Goal: Task Accomplishment & Management: Use online tool/utility

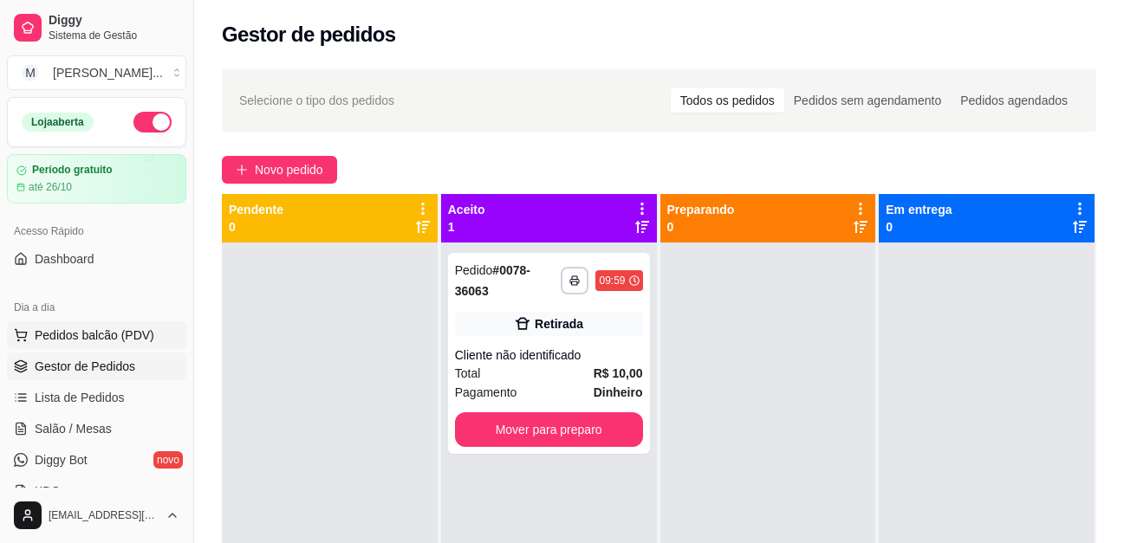
click at [102, 335] on span "Pedidos balcão (PDV)" at bounding box center [95, 335] width 120 height 17
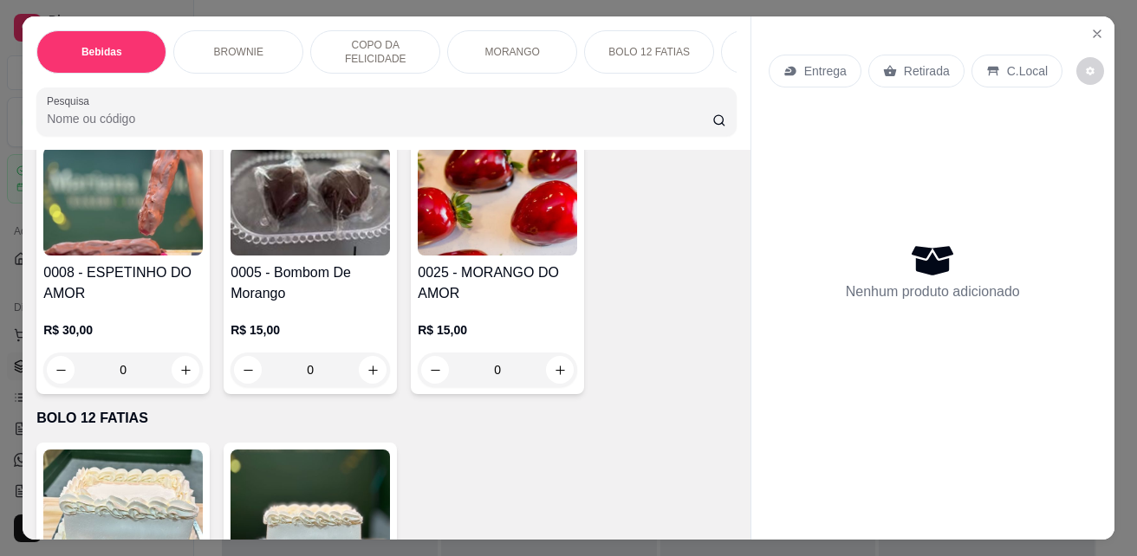
scroll to position [2686, 0]
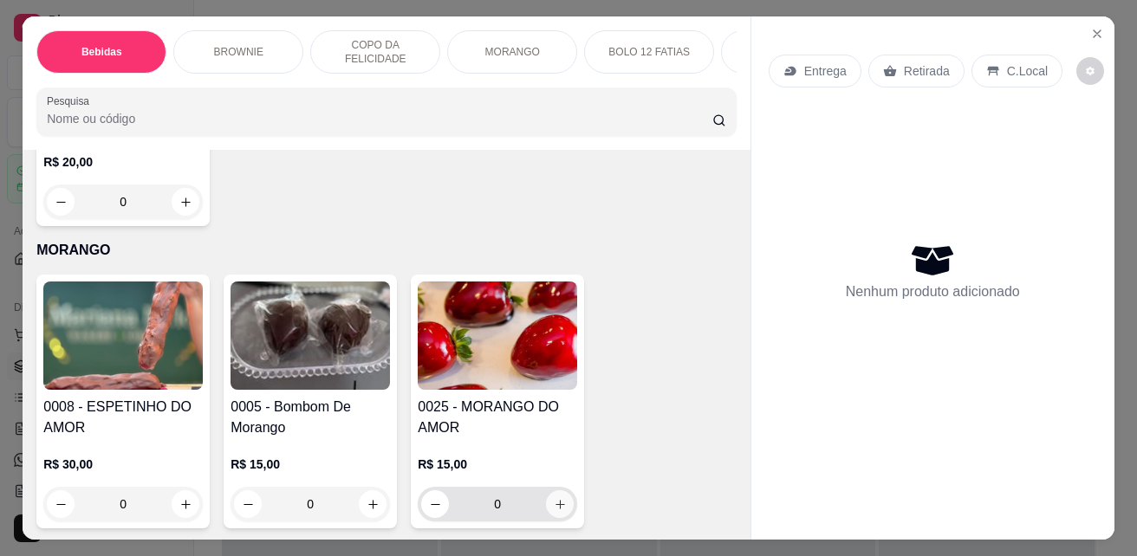
click at [556, 498] on icon "increase-product-quantity" at bounding box center [560, 504] width 13 height 13
type input "1"
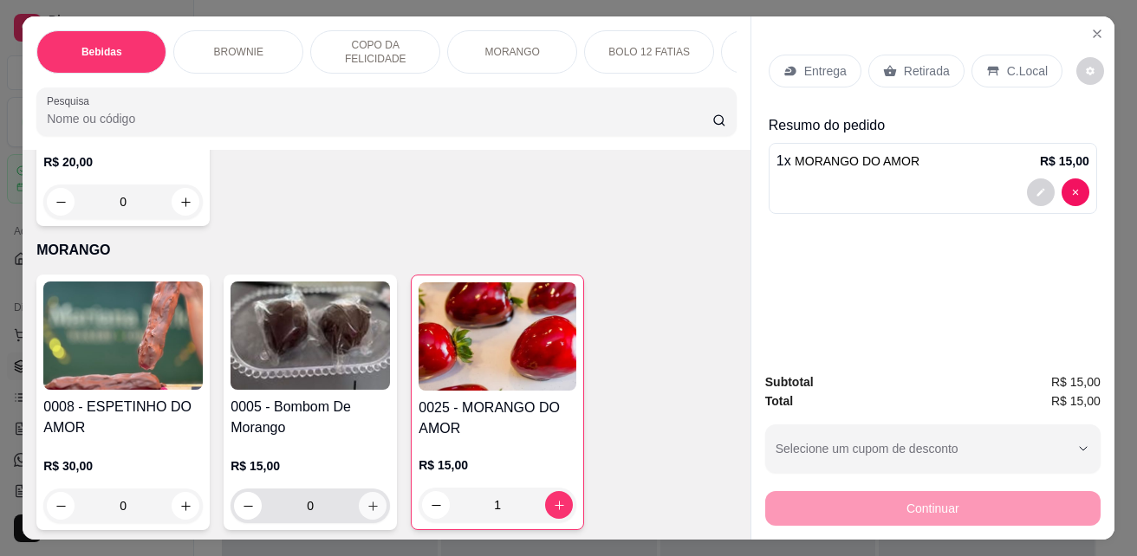
click at [367, 500] on icon "increase-product-quantity" at bounding box center [373, 506] width 13 height 13
type input "1"
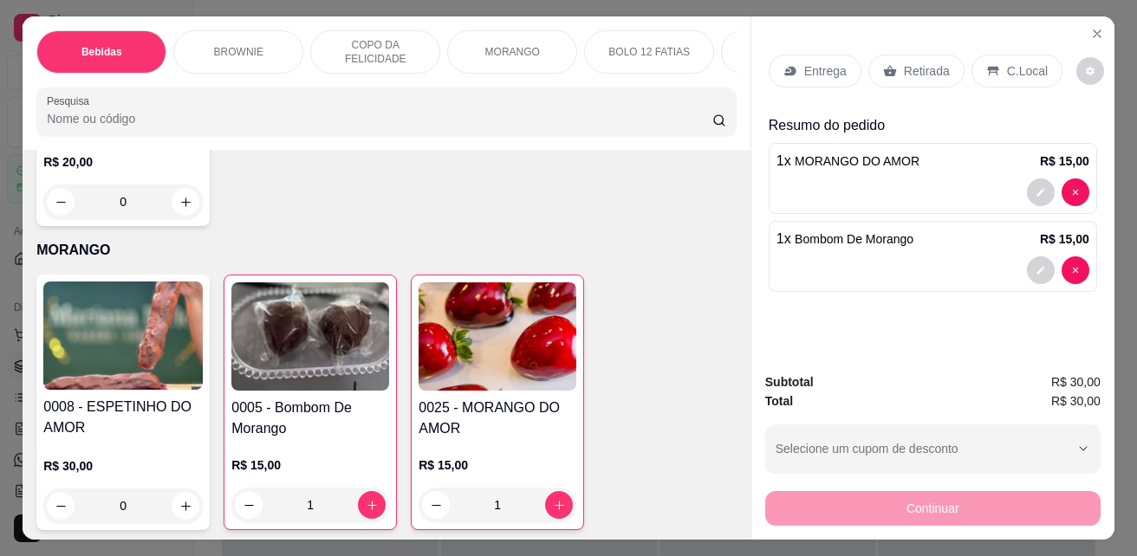
click at [919, 71] on p "Retirada" at bounding box center [927, 70] width 46 height 17
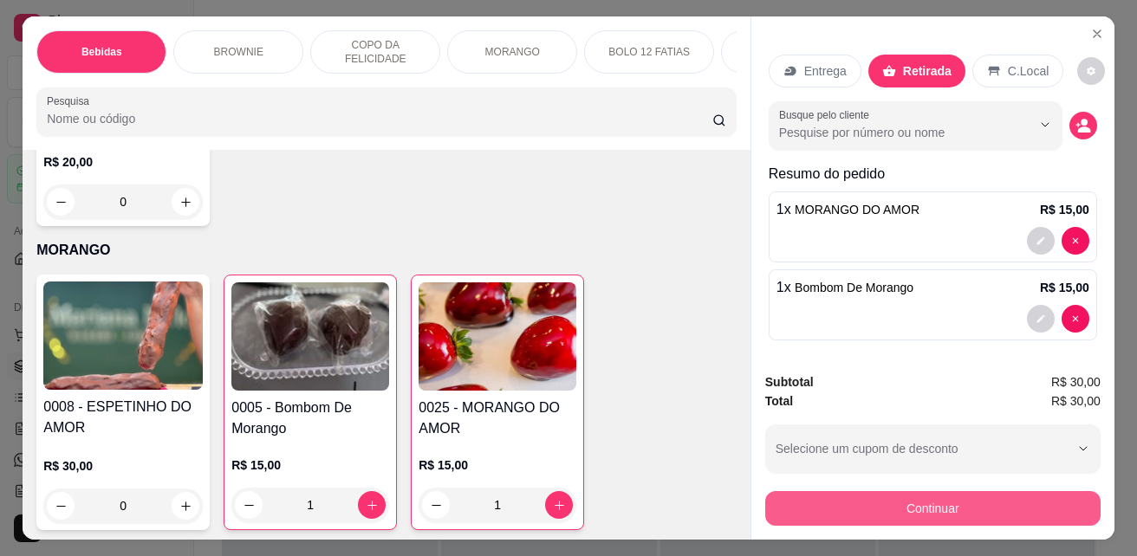
click at [1016, 493] on button "Continuar" at bounding box center [932, 508] width 335 height 35
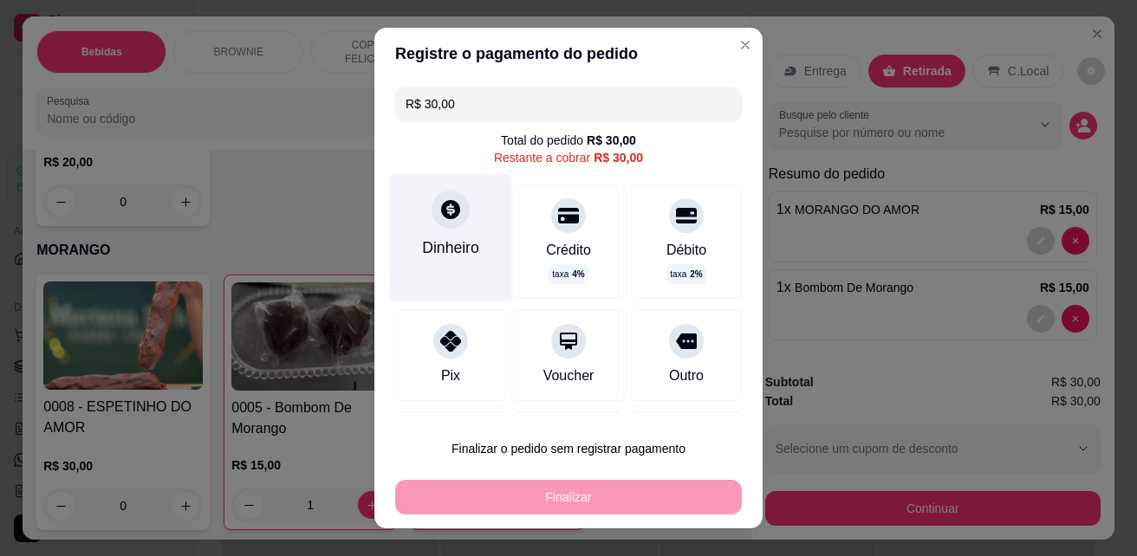
click at [445, 237] on div "Dinheiro" at bounding box center [450, 248] width 57 height 23
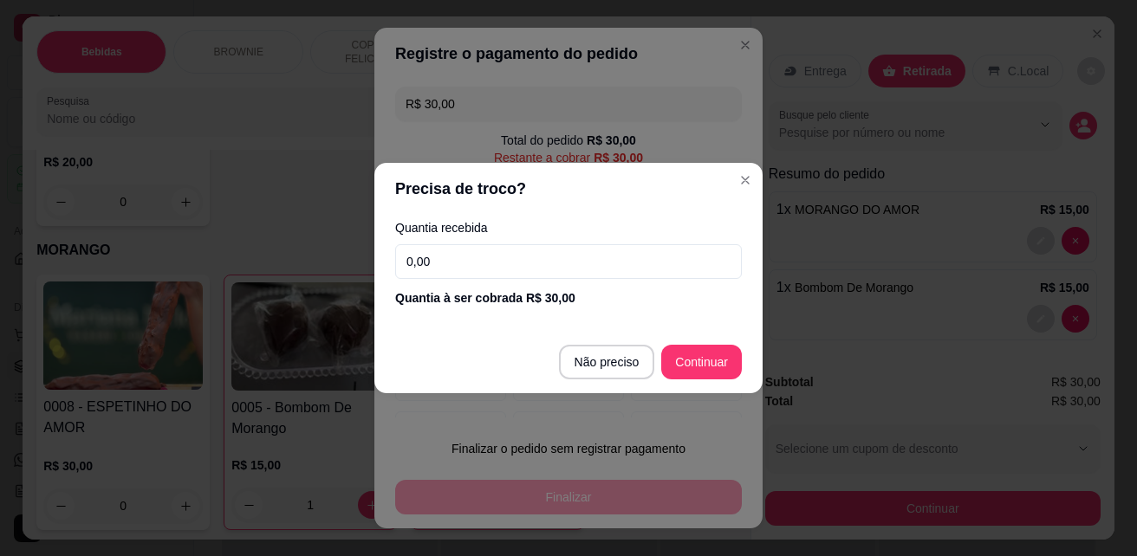
click at [551, 262] on input "0,00" at bounding box center [568, 261] width 347 height 35
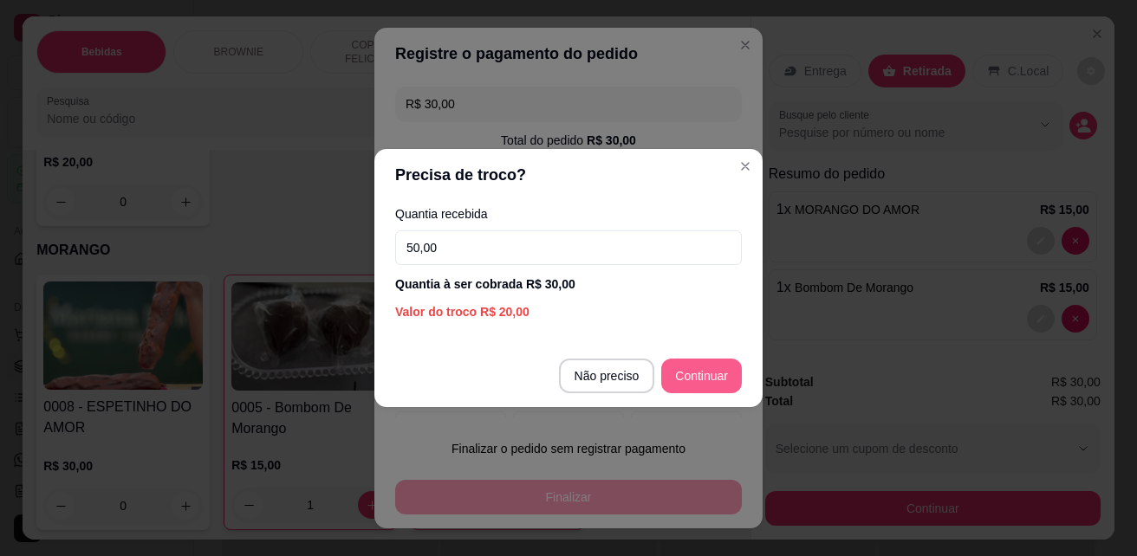
type input "50,00"
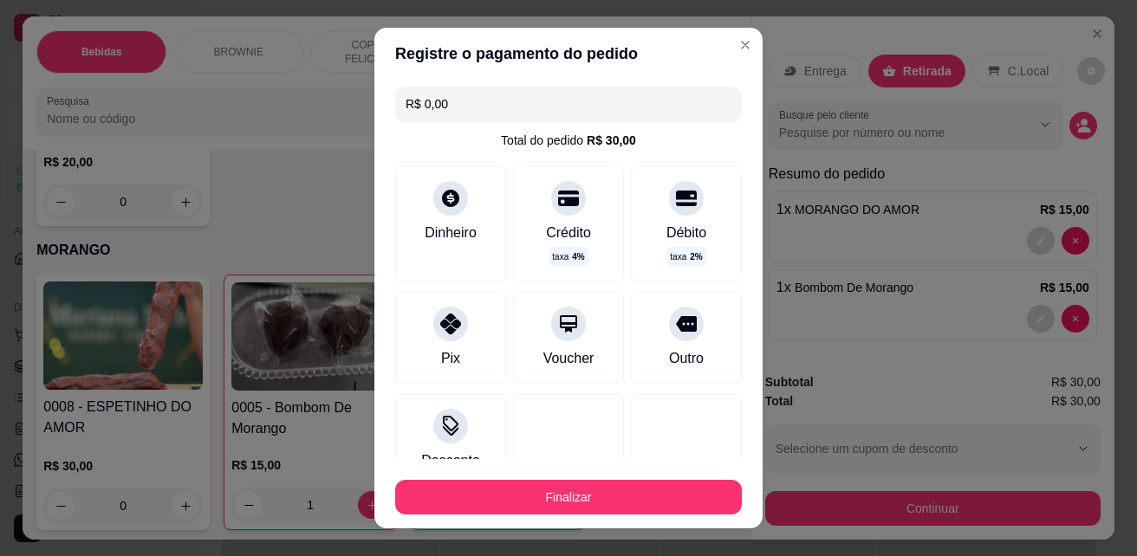
type input "R$ 0,00"
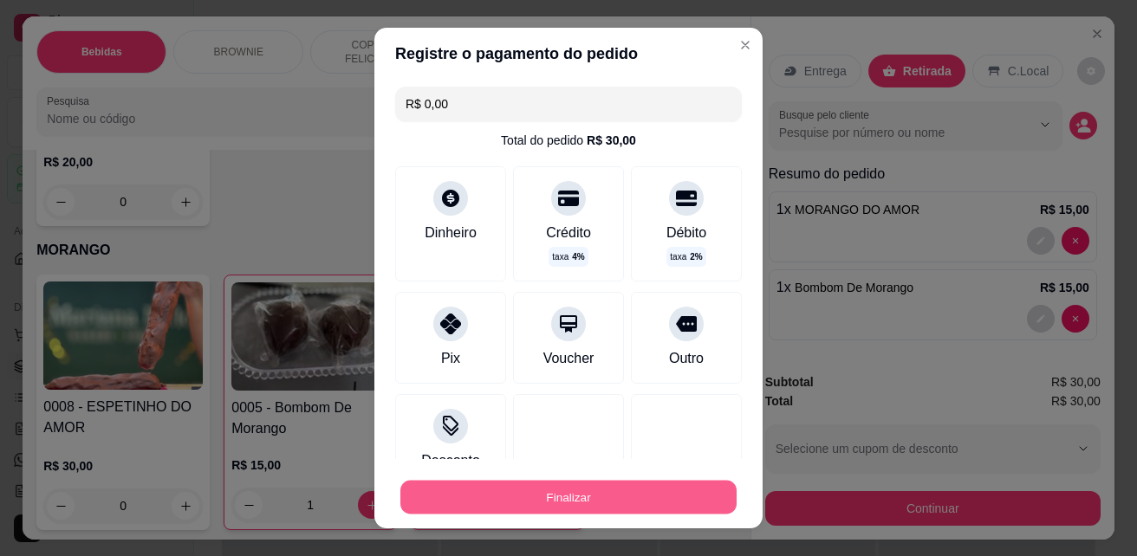
click at [568, 508] on button "Finalizar" at bounding box center [568, 498] width 336 height 34
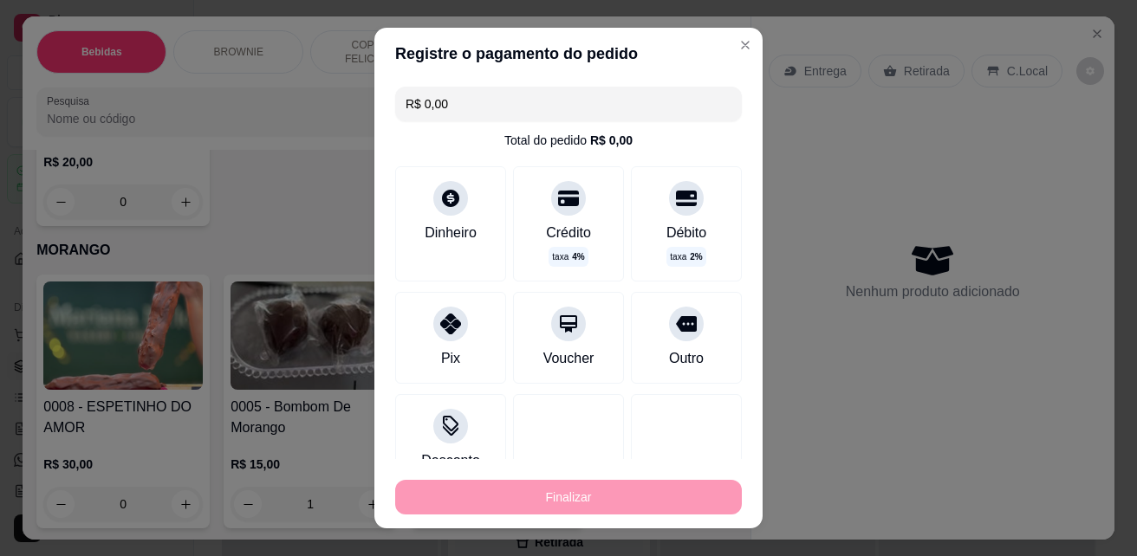
type input "0"
type input "-R$ 30,00"
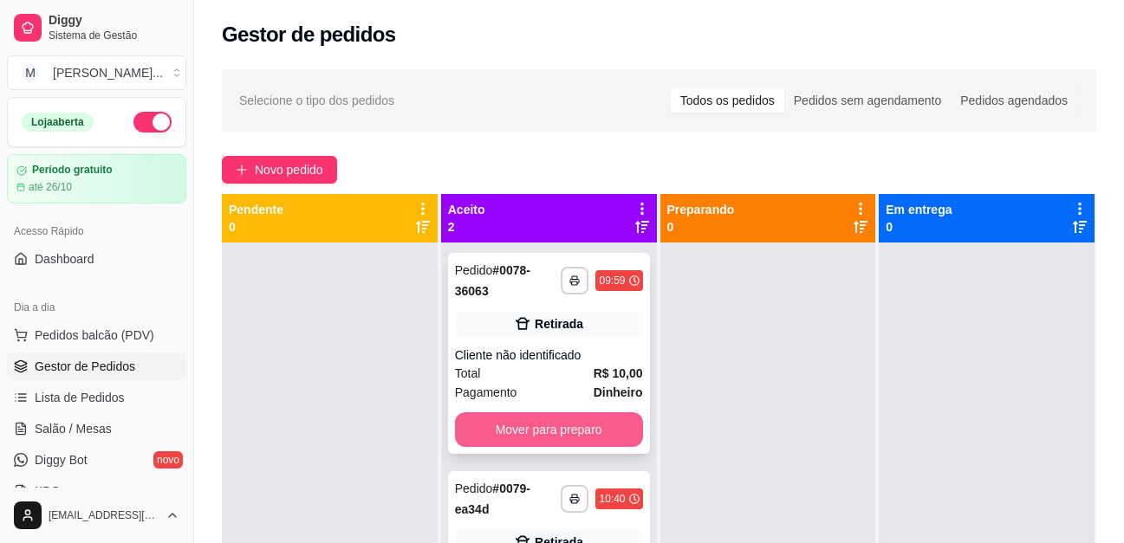
click at [532, 437] on button "Mover para preparo" at bounding box center [549, 430] width 188 height 35
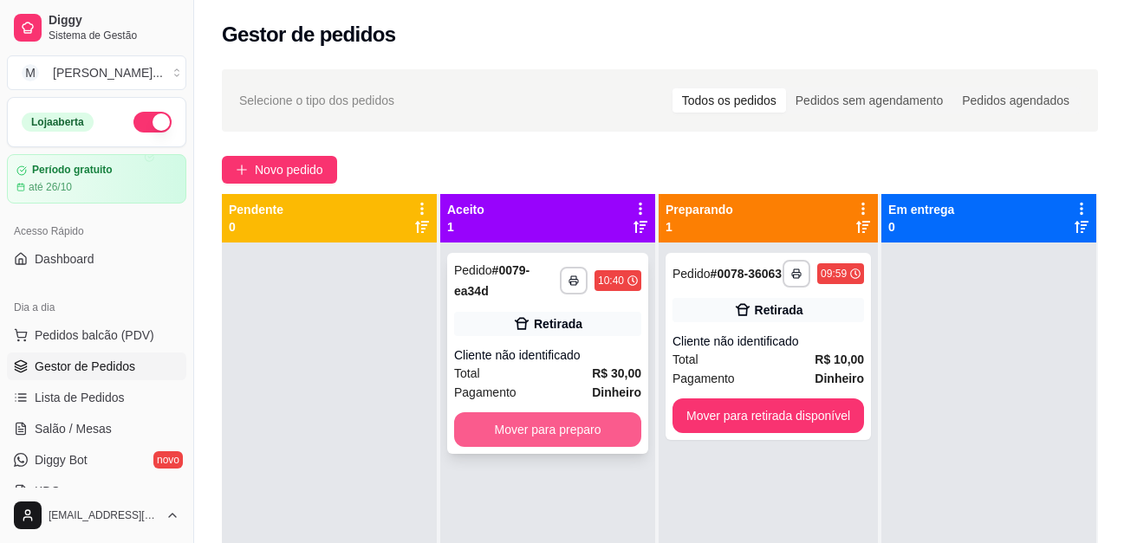
click at [575, 432] on button "Mover para preparo" at bounding box center [547, 430] width 187 height 35
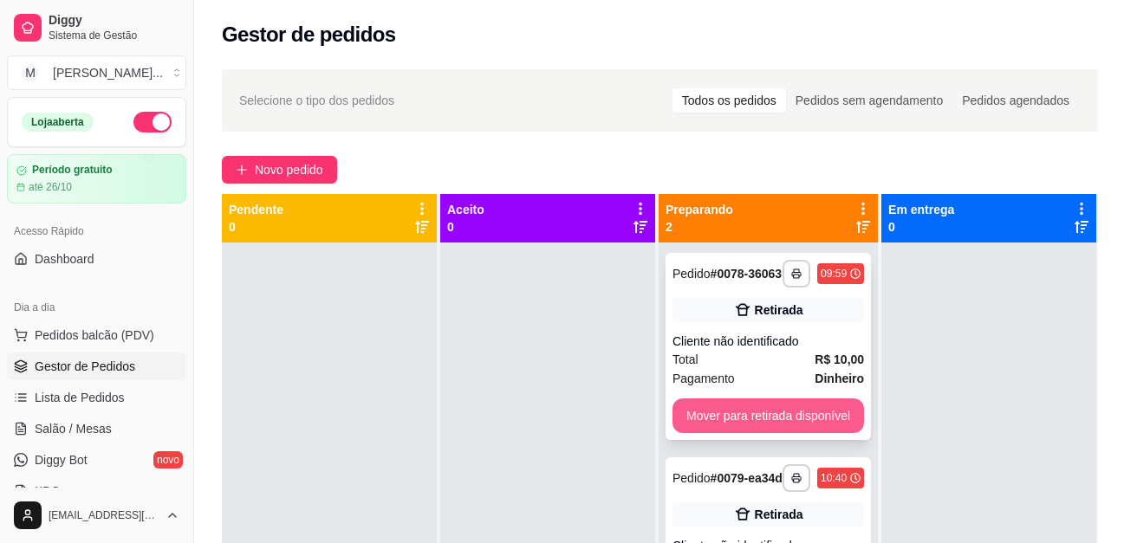
click at [737, 433] on button "Mover para retirada disponível" at bounding box center [768, 416] width 192 height 35
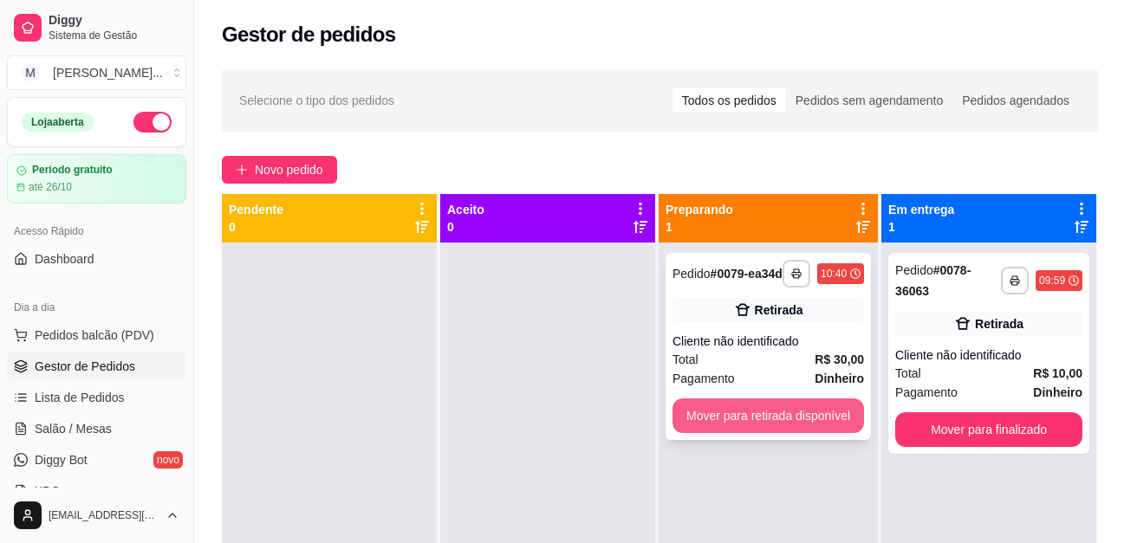
click at [763, 426] on button "Mover para retirada disponível" at bounding box center [768, 416] width 192 height 35
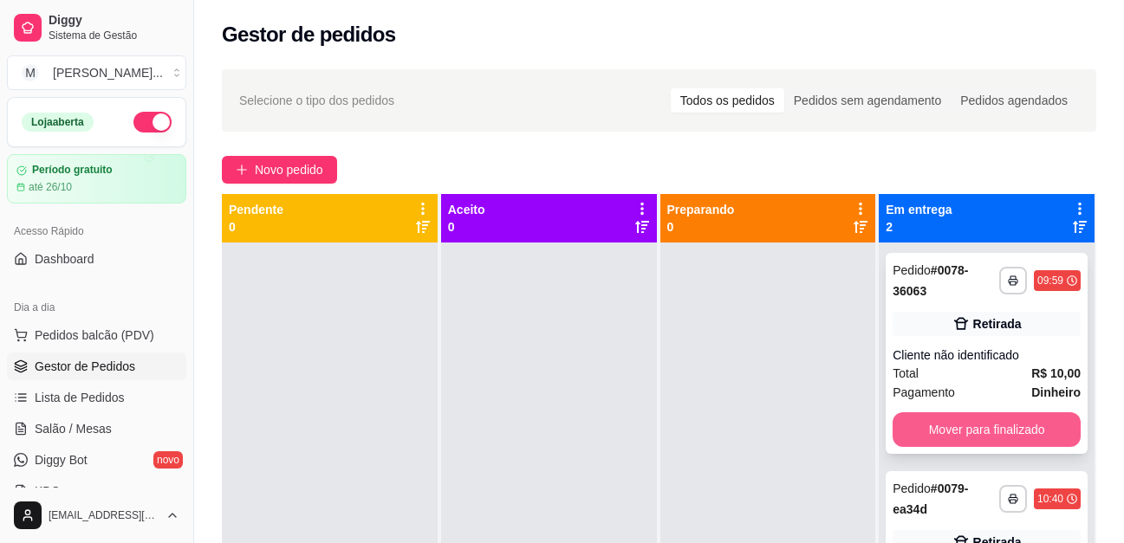
click at [964, 433] on button "Mover para finalizado" at bounding box center [987, 430] width 188 height 35
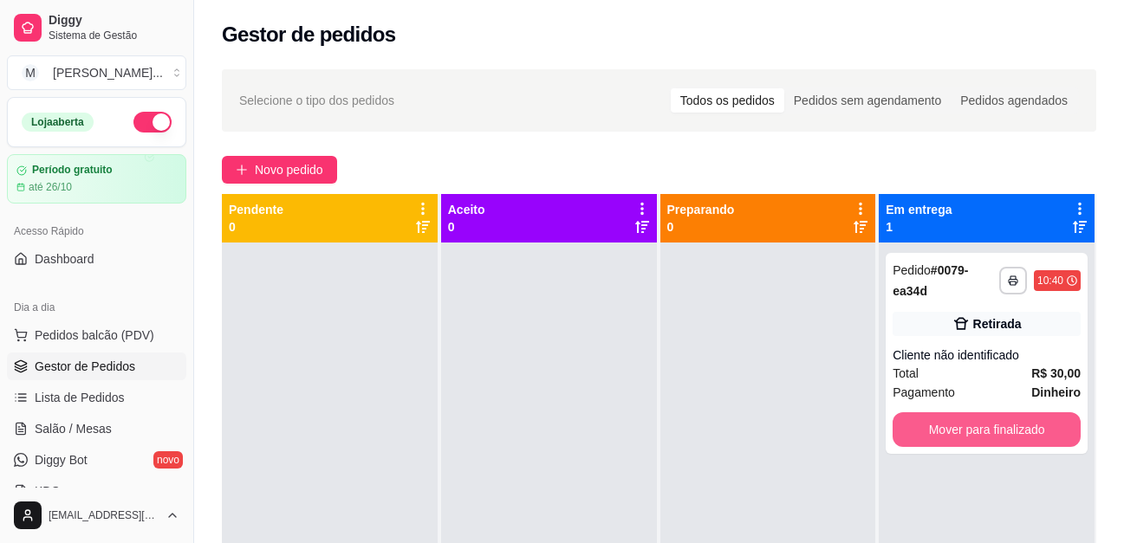
click at [964, 433] on button "Mover para finalizado" at bounding box center [987, 430] width 188 height 35
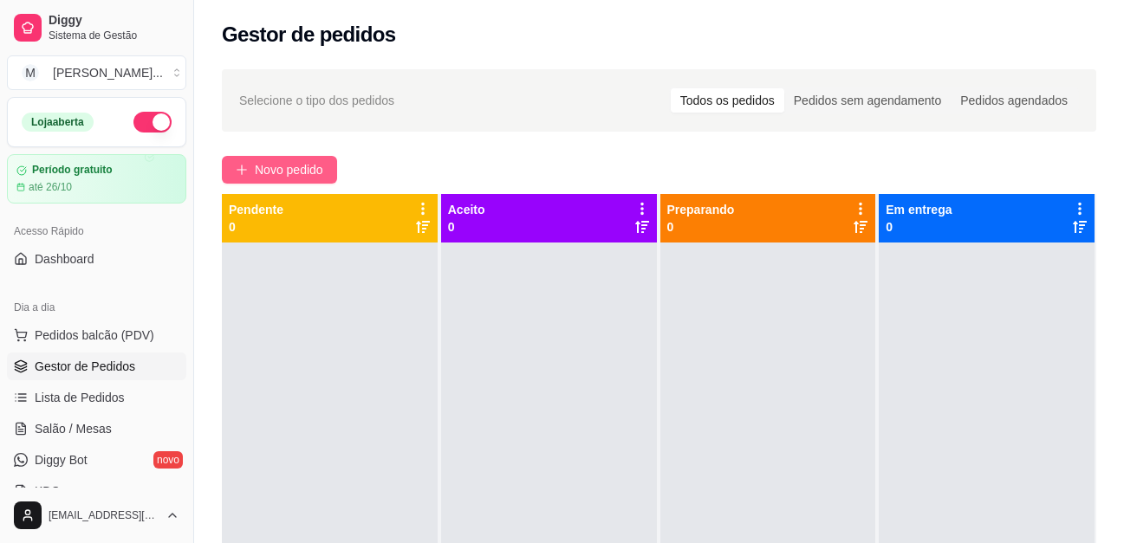
click at [296, 168] on span "Novo pedido" at bounding box center [289, 169] width 68 height 19
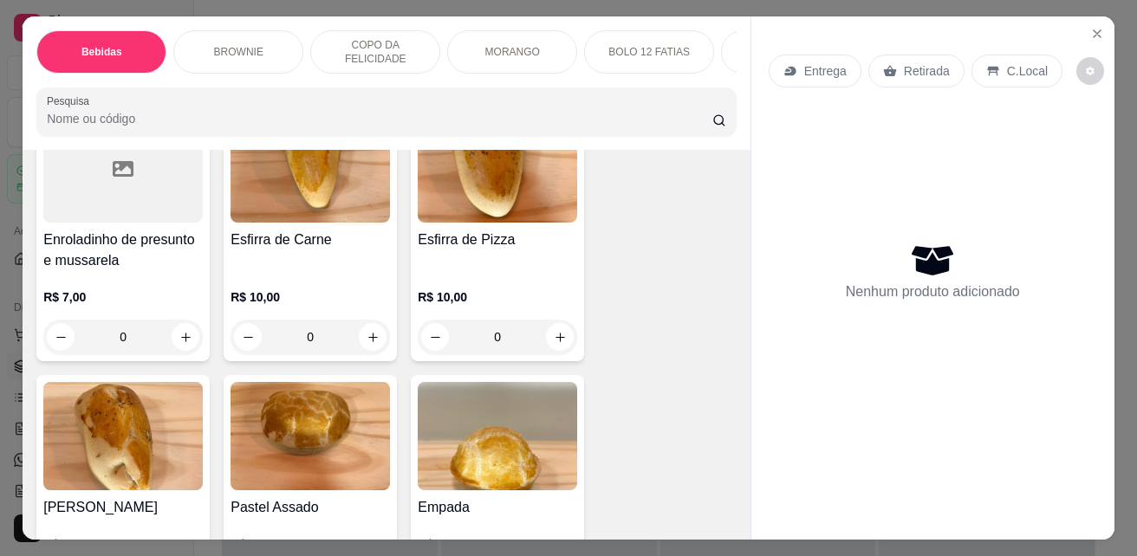
scroll to position [3540, 0]
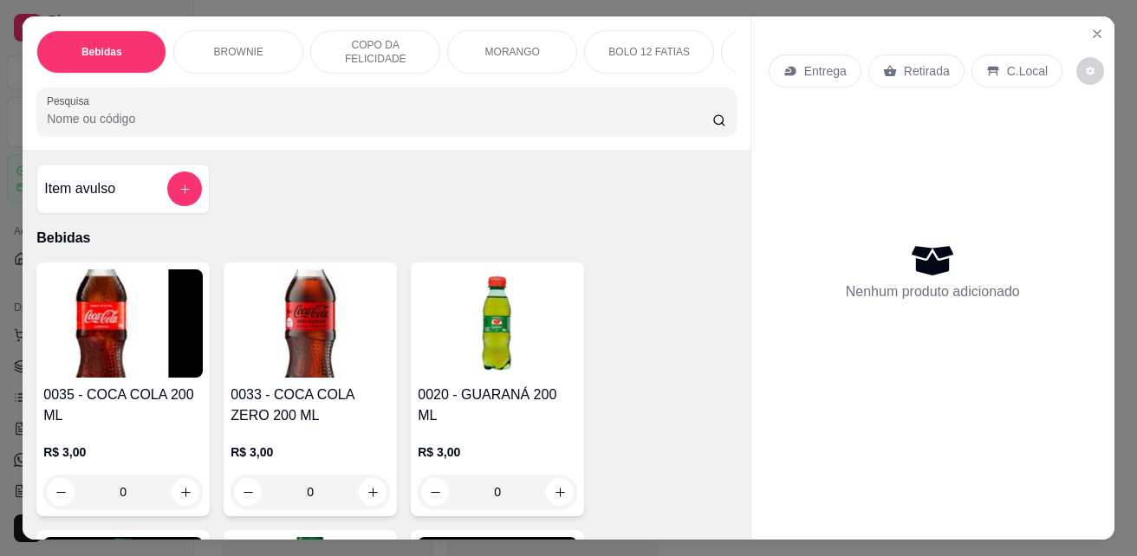
select select "ALL"
select select "0"
click at [1090, 27] on icon "Close" at bounding box center [1097, 34] width 14 height 14
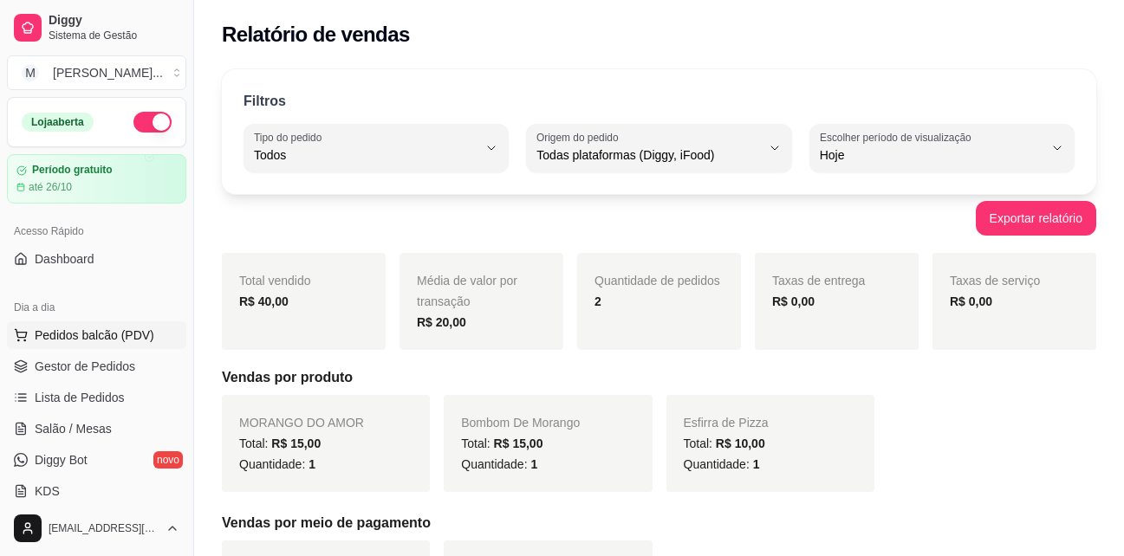
click at [68, 329] on span "Pedidos balcão (PDV)" at bounding box center [95, 335] width 120 height 17
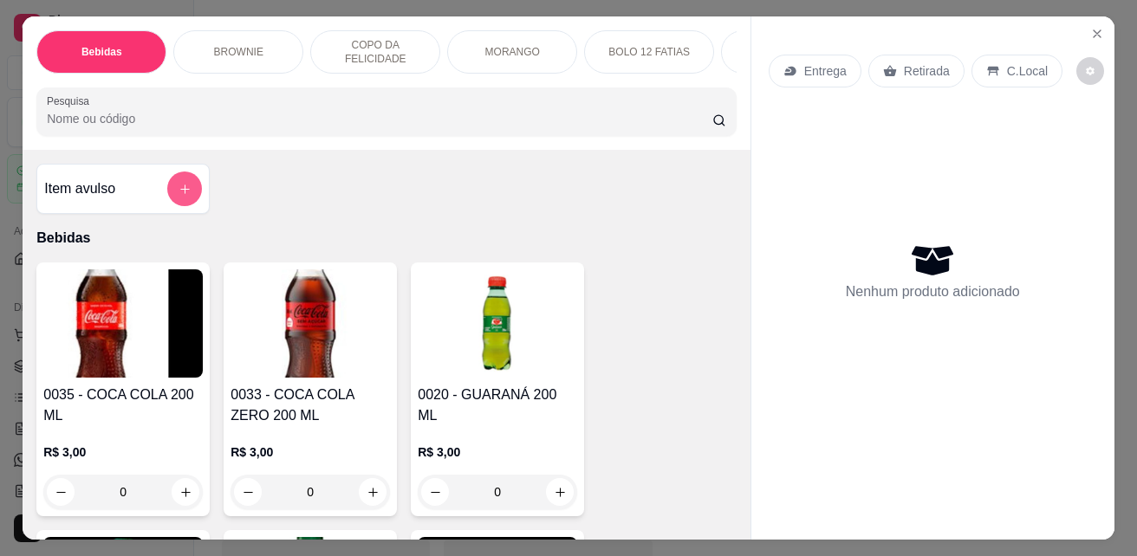
click at [179, 196] on icon "add-separate-item" at bounding box center [185, 189] width 13 height 13
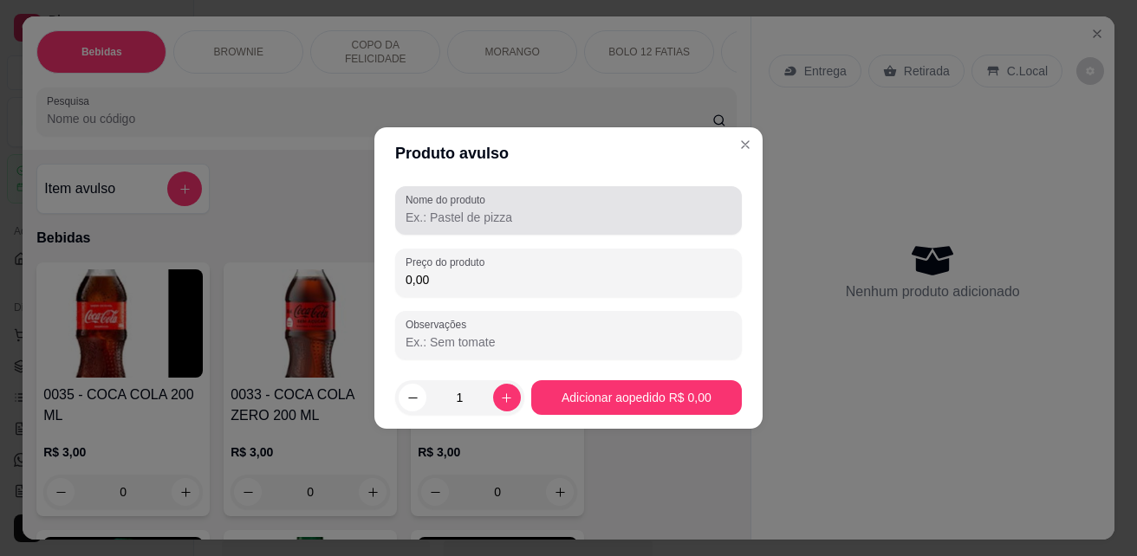
click at [484, 217] on input "Nome do produto" at bounding box center [569, 217] width 326 height 17
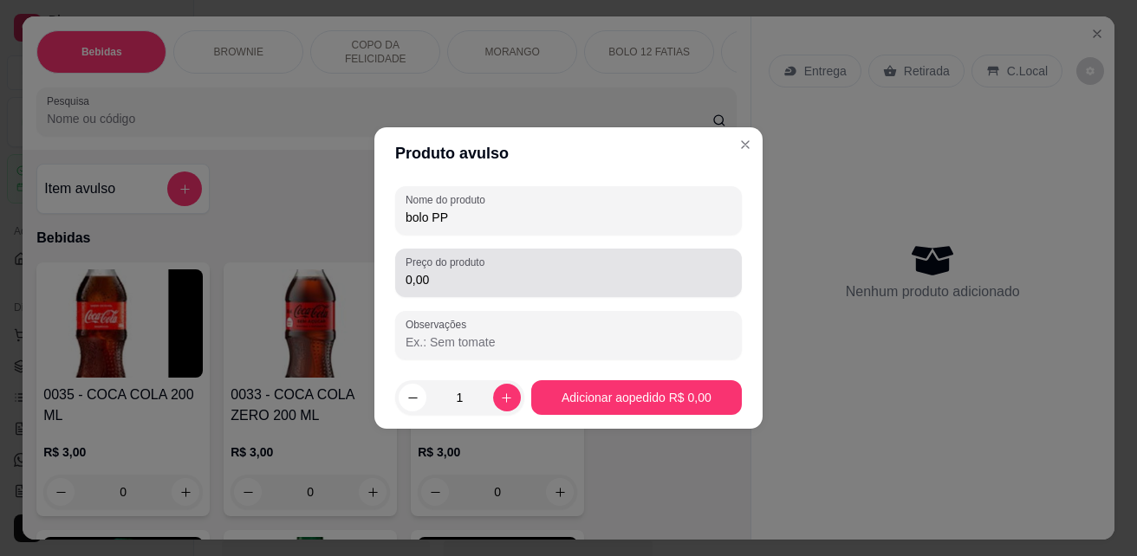
type input "bolo PP"
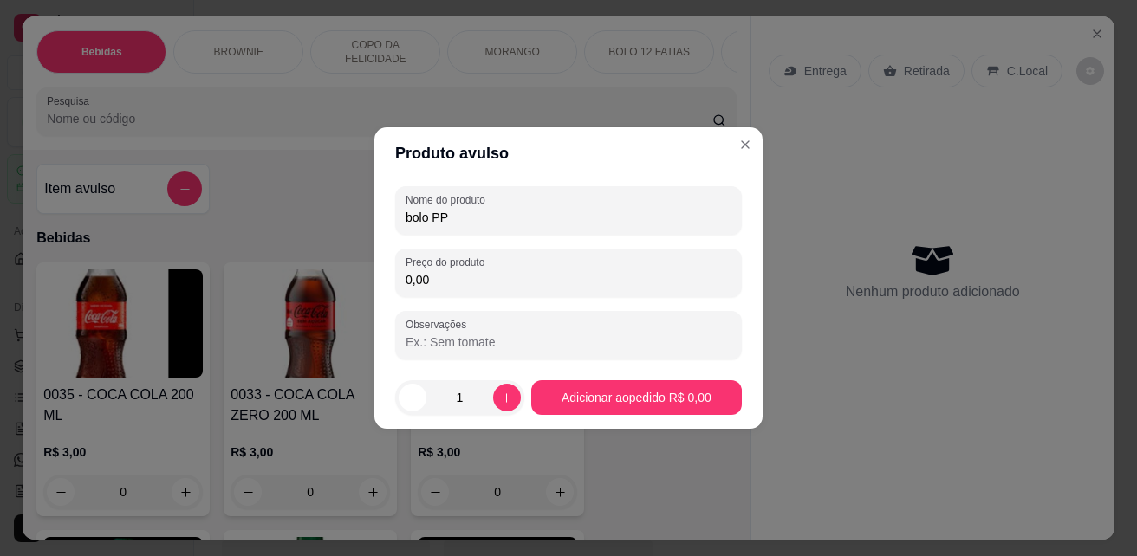
drag, startPoint x: 507, startPoint y: 278, endPoint x: 400, endPoint y: 285, distance: 106.8
click at [402, 282] on div "Preço do produto 0,00" at bounding box center [568, 273] width 347 height 49
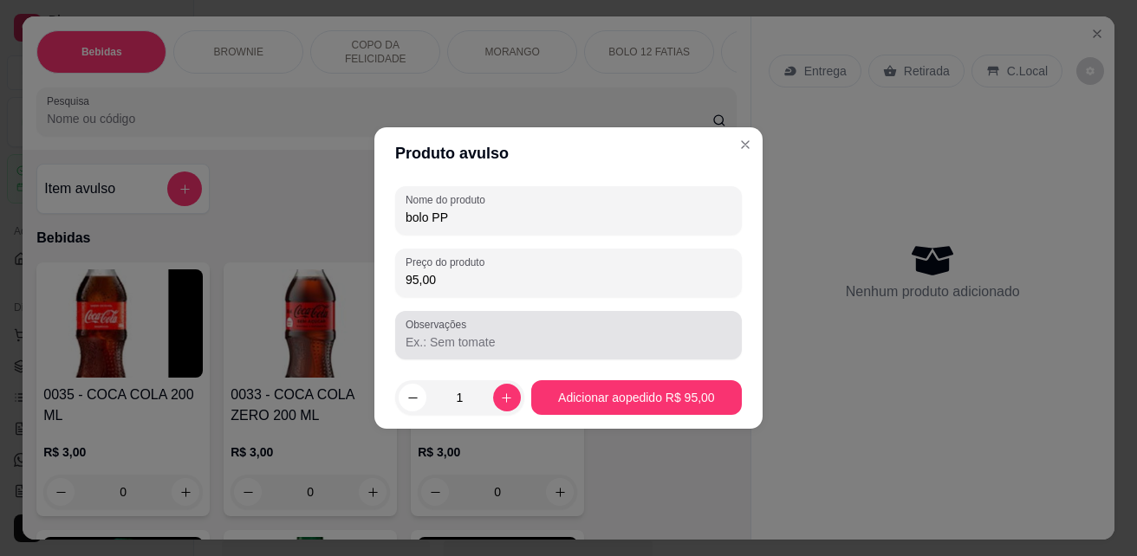
type input "95,00"
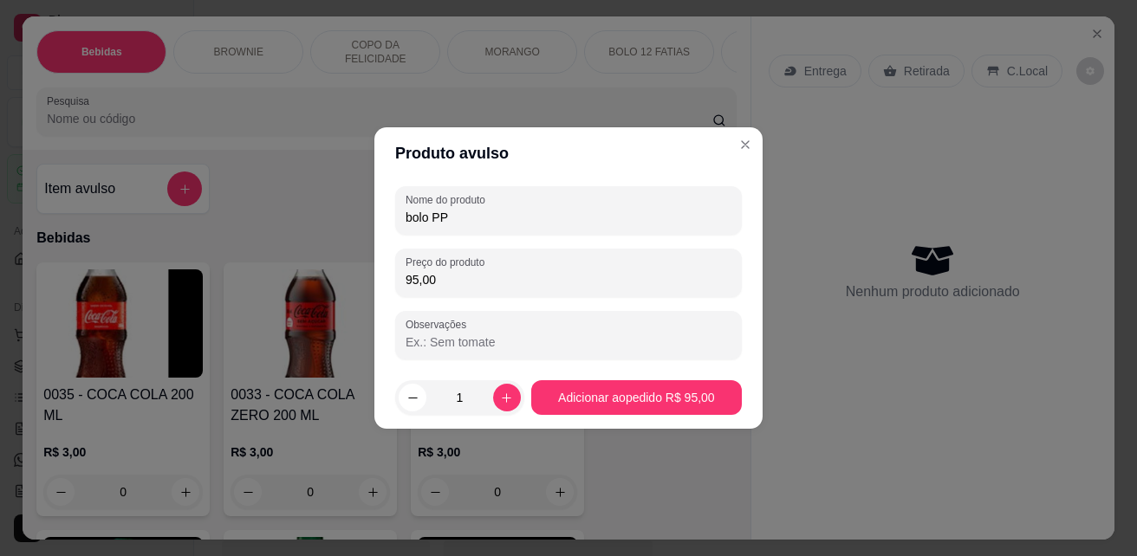
click at [511, 348] on input "Observações" at bounding box center [569, 342] width 326 height 17
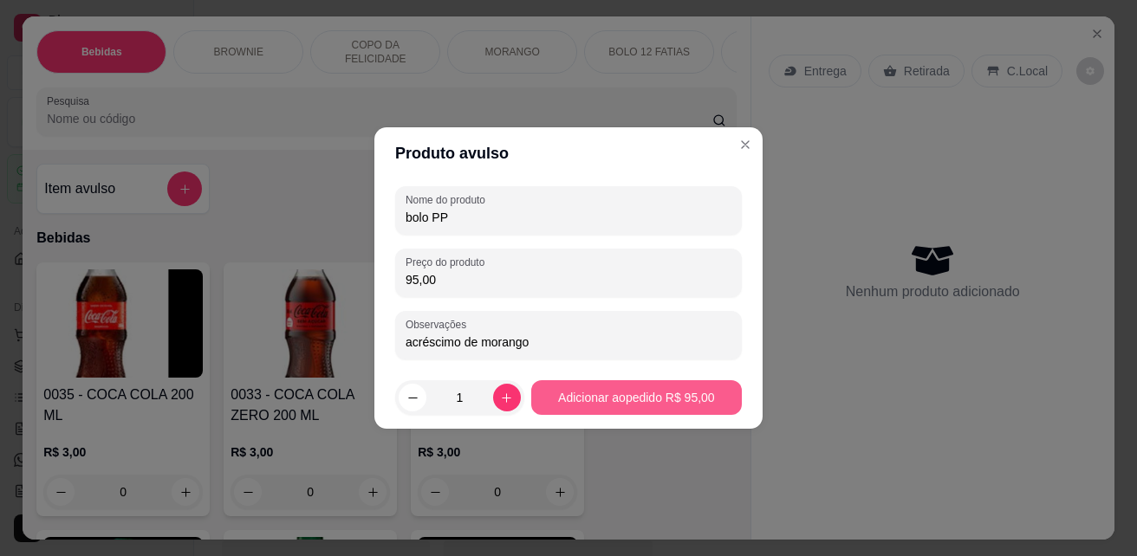
type input "acréscimo de morango"
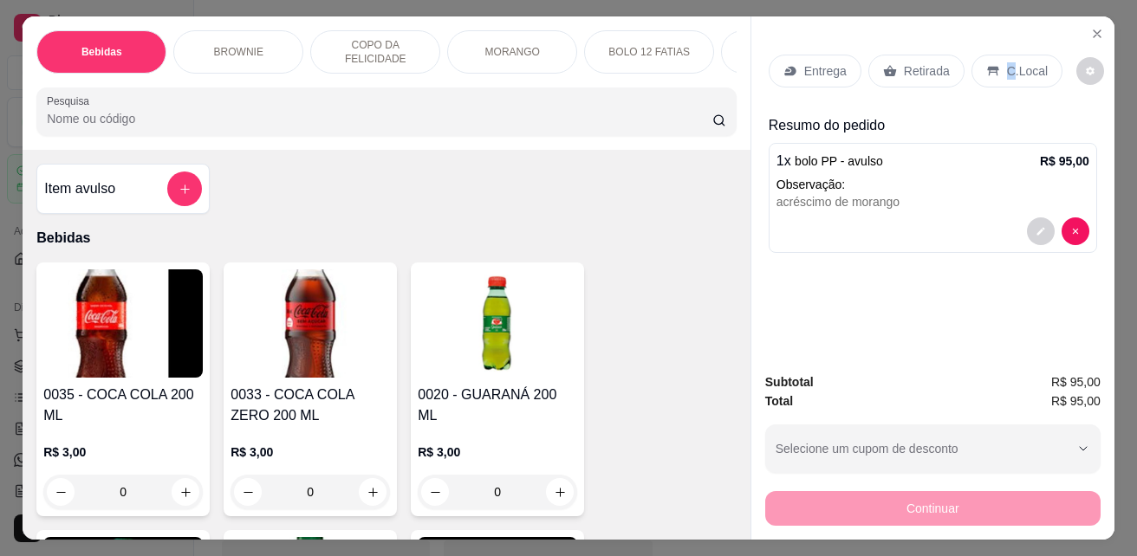
click at [1007, 62] on p "C.Local" at bounding box center [1027, 70] width 41 height 17
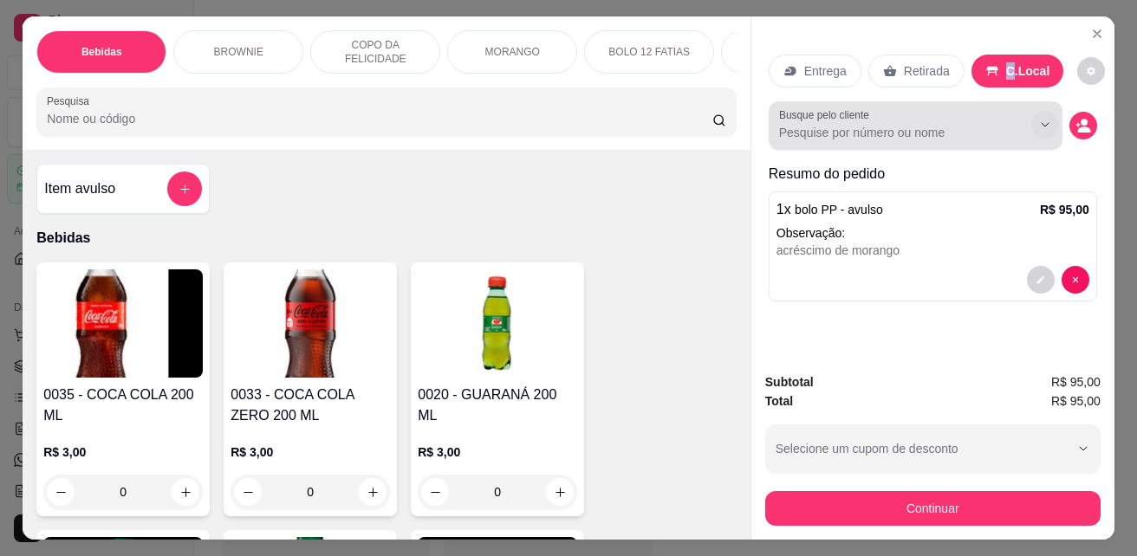
click at [1038, 118] on icon "Show suggestions" at bounding box center [1045, 125] width 14 height 14
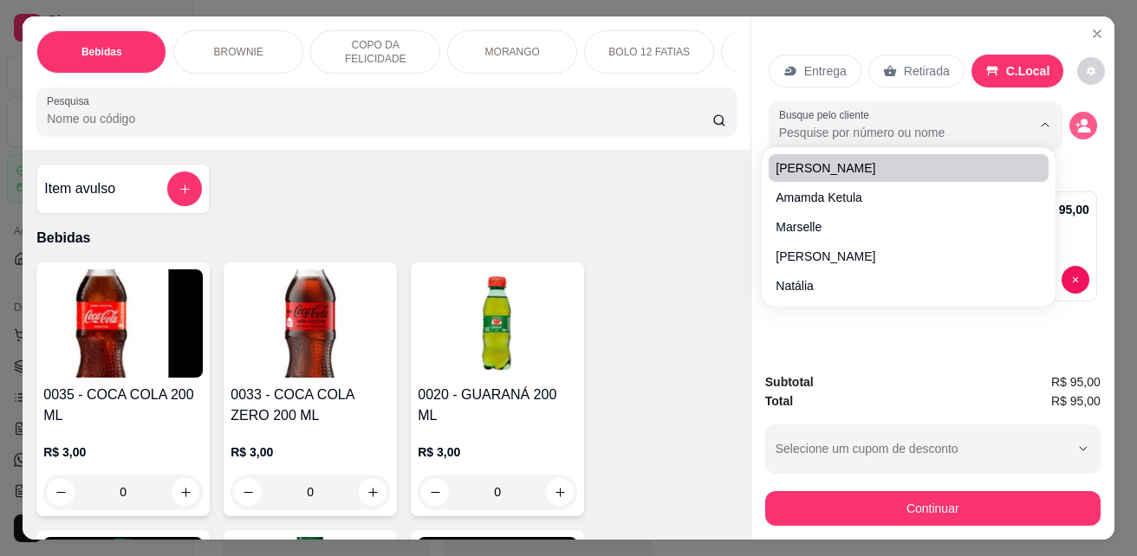
click at [1069, 114] on button "decrease-product-quantity" at bounding box center [1083, 126] width 28 height 28
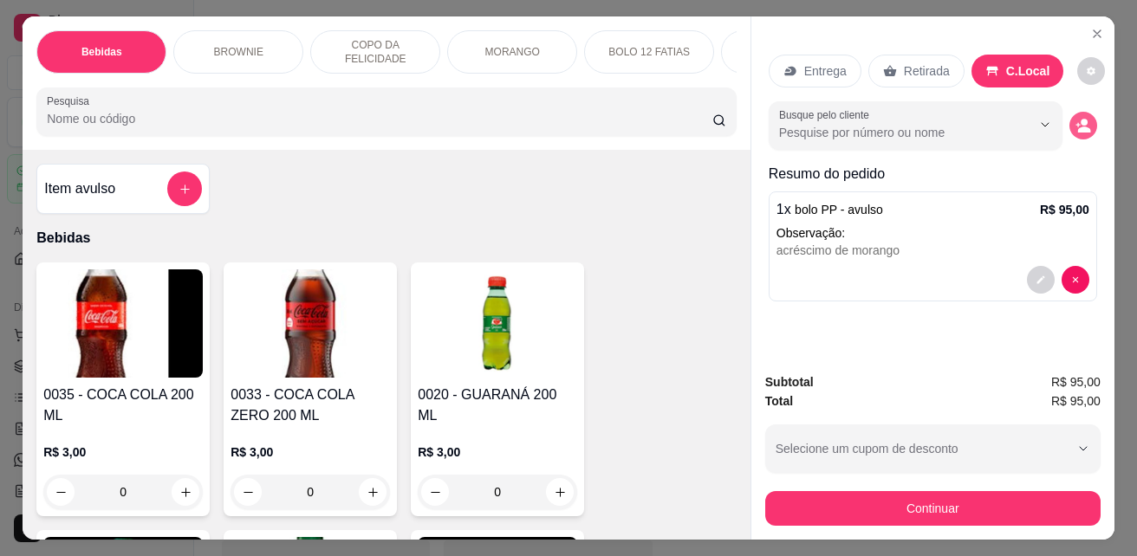
click at [1078, 127] on icon "decrease-product-quantity" at bounding box center [1084, 130] width 13 height 6
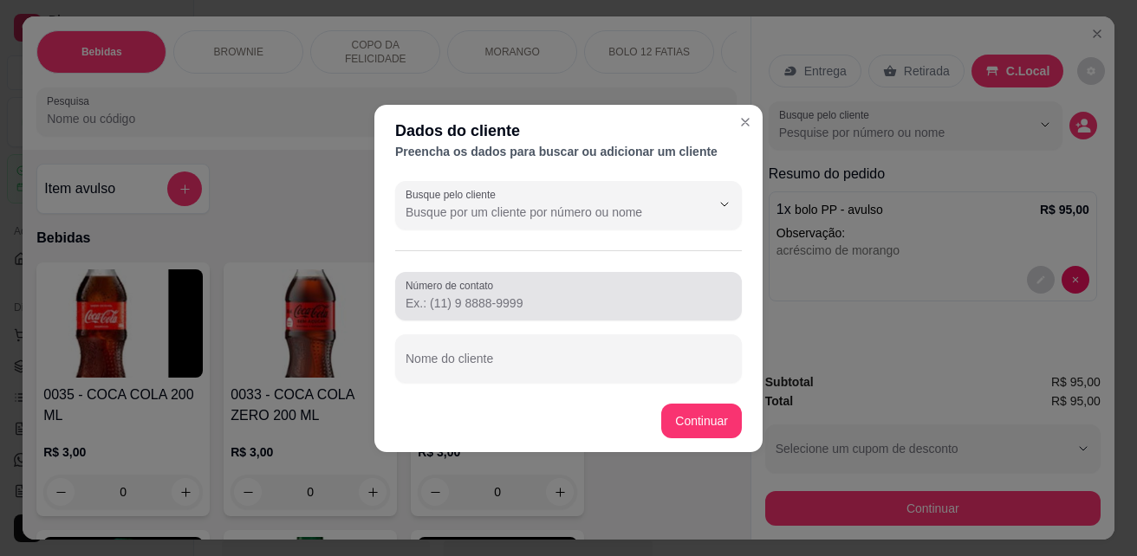
click at [542, 309] on input "Número de contato" at bounding box center [569, 303] width 326 height 17
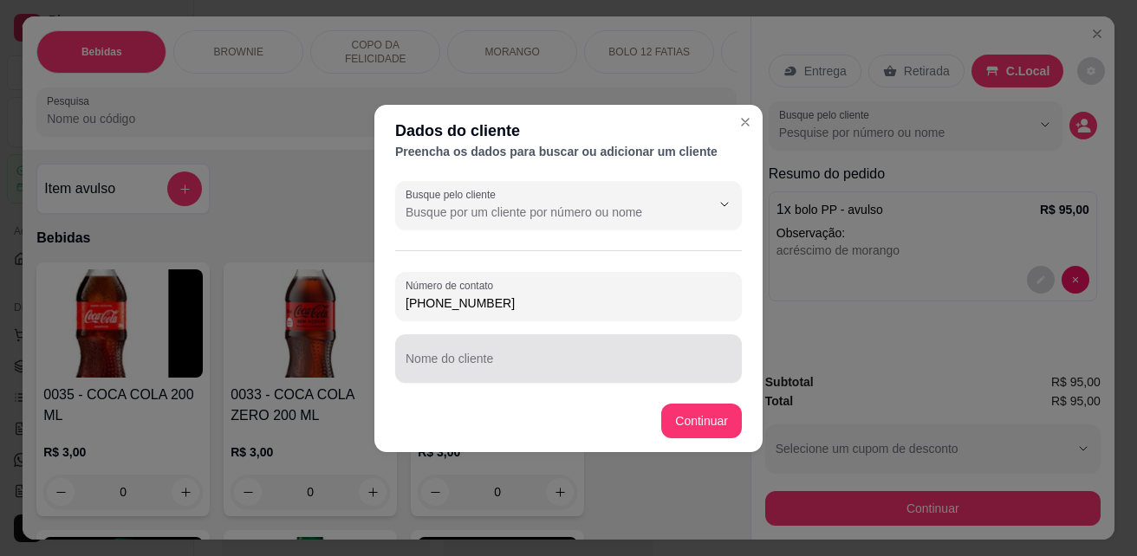
type input "[PHONE_NUMBER]"
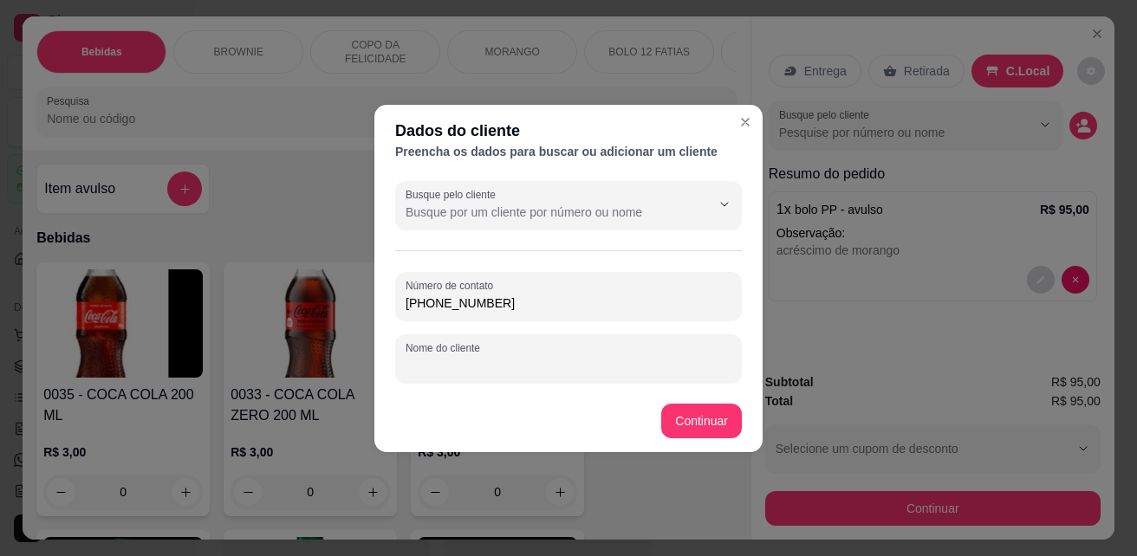
click at [552, 362] on input "Nome do cliente" at bounding box center [569, 365] width 326 height 17
type input "[PERSON_NAME]"
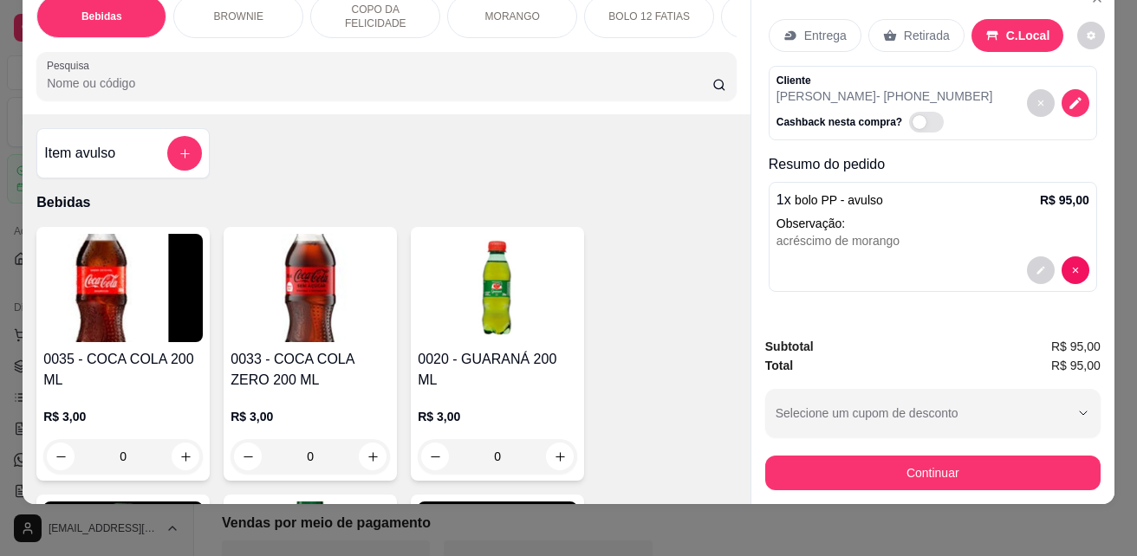
scroll to position [45, 0]
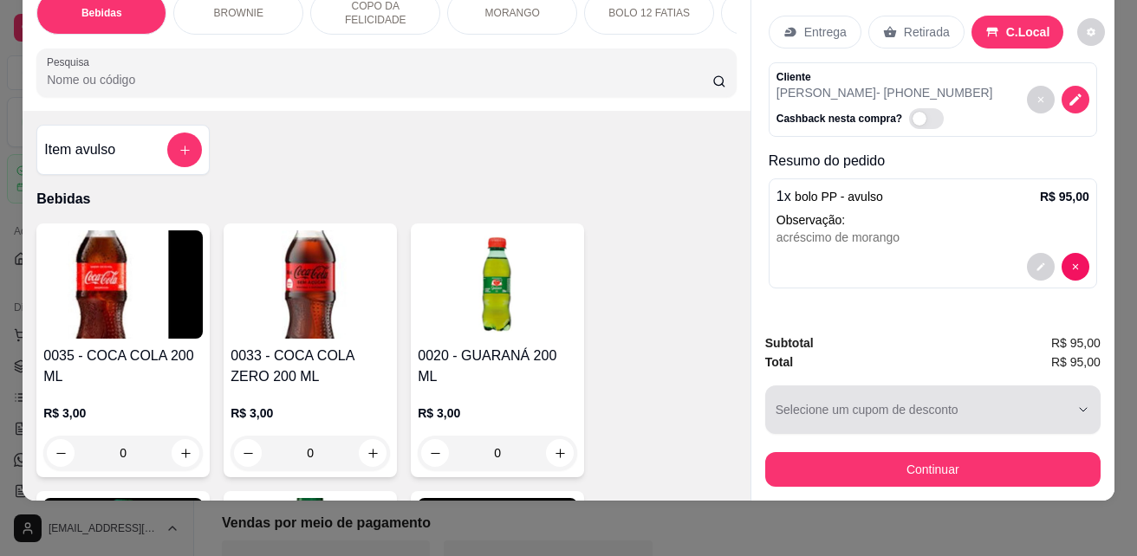
click at [943, 409] on div "button" at bounding box center [923, 410] width 294 height 35
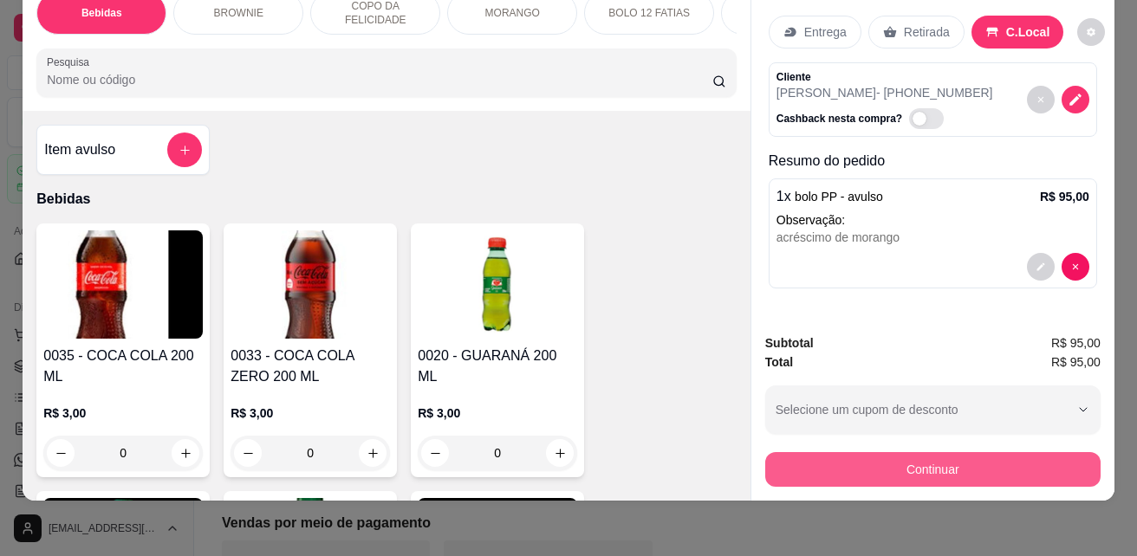
click at [971, 452] on button "Continuar" at bounding box center [932, 469] width 335 height 35
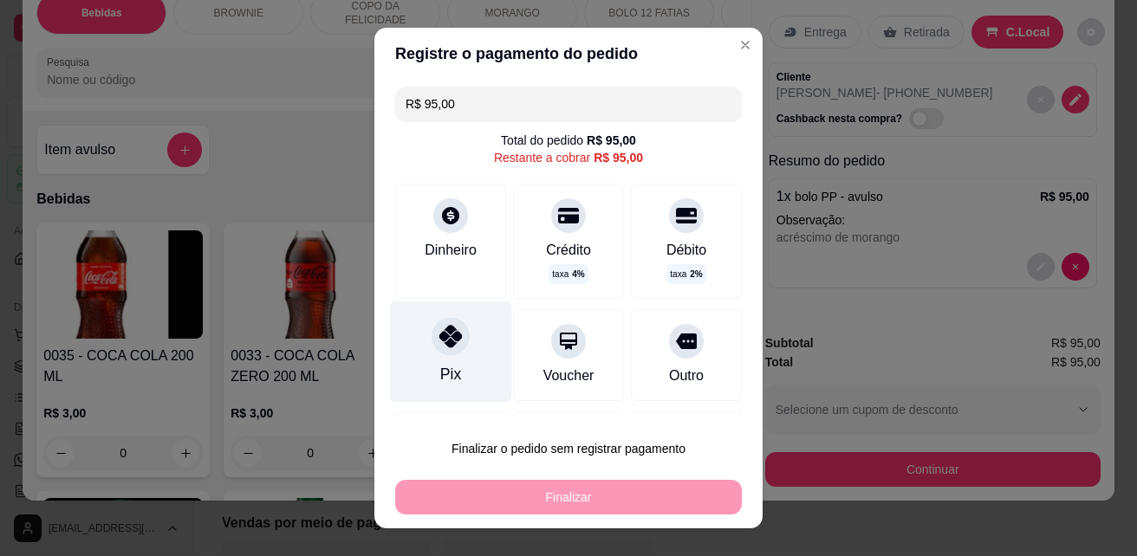
click at [439, 342] on icon at bounding box center [450, 336] width 23 height 23
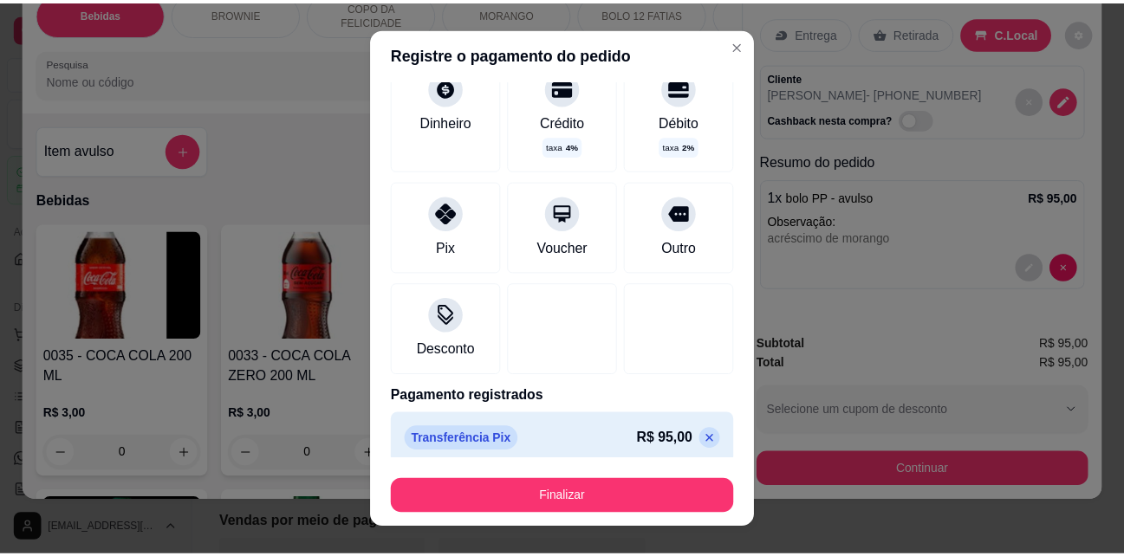
scroll to position [124, 0]
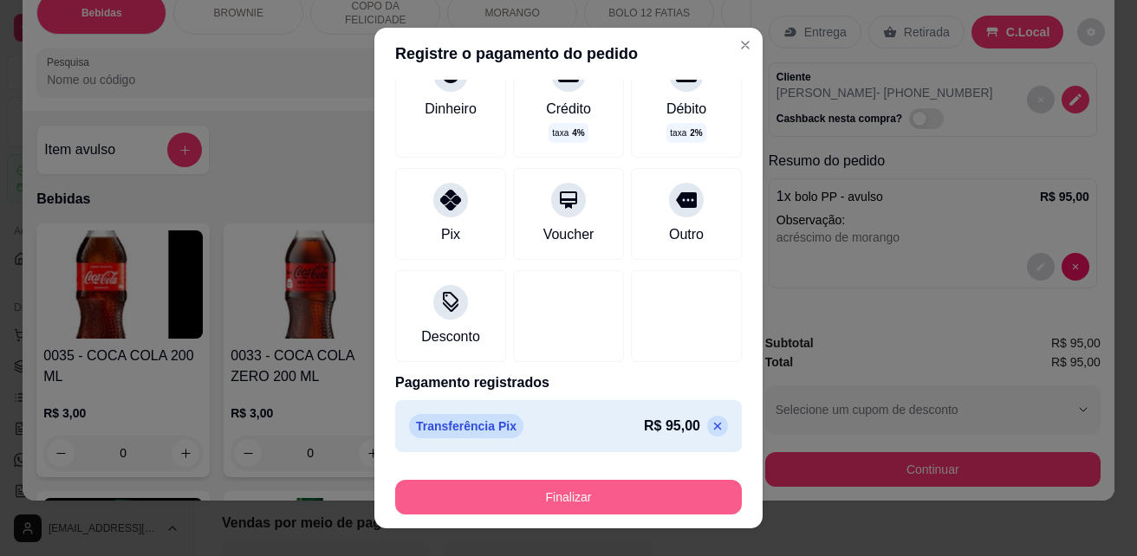
click at [562, 497] on button "Finalizar" at bounding box center [568, 497] width 347 height 35
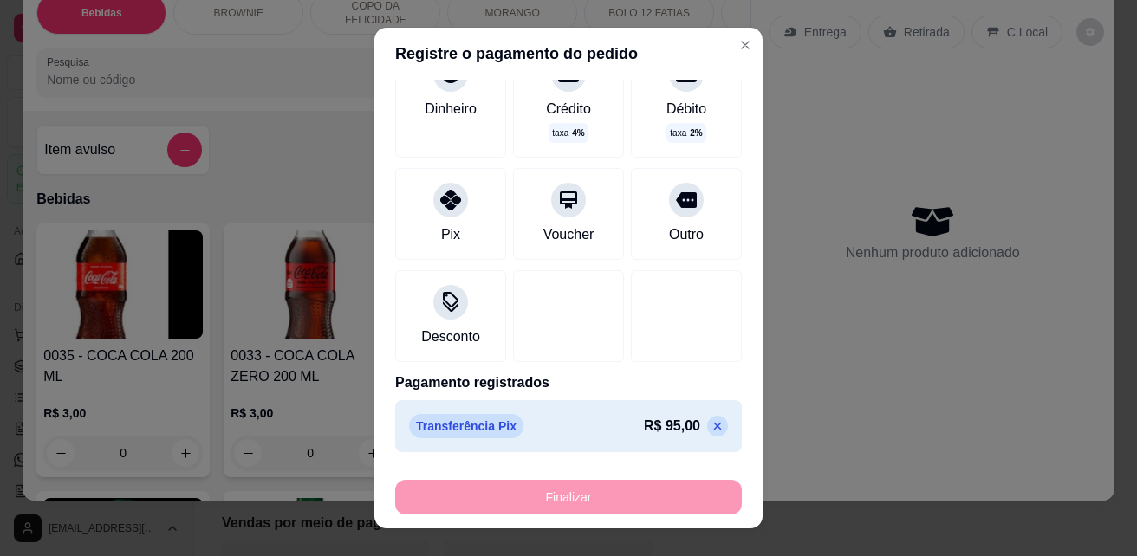
type input "-R$ 95,00"
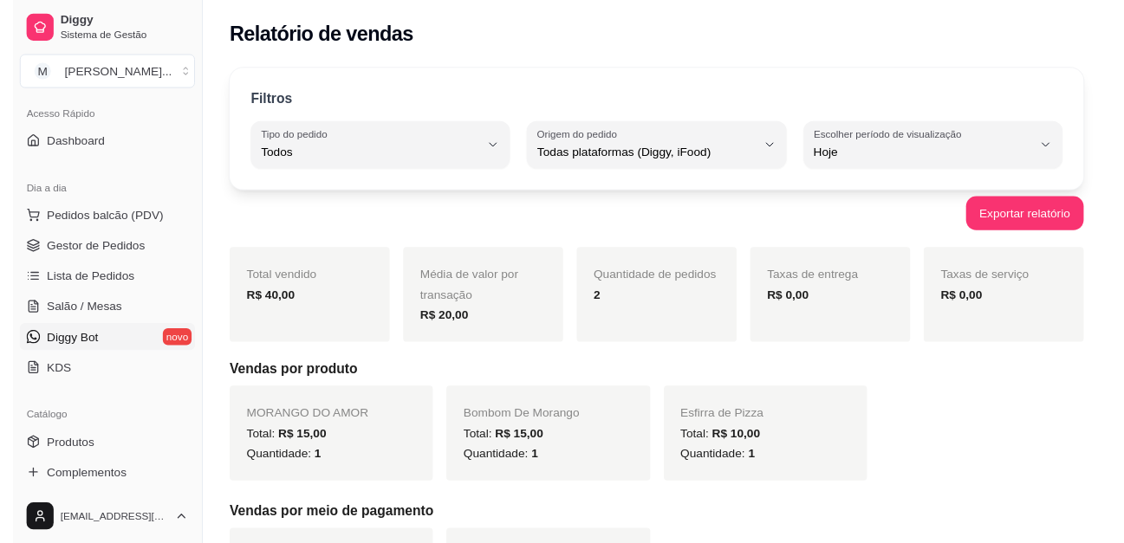
scroll to position [173, 0]
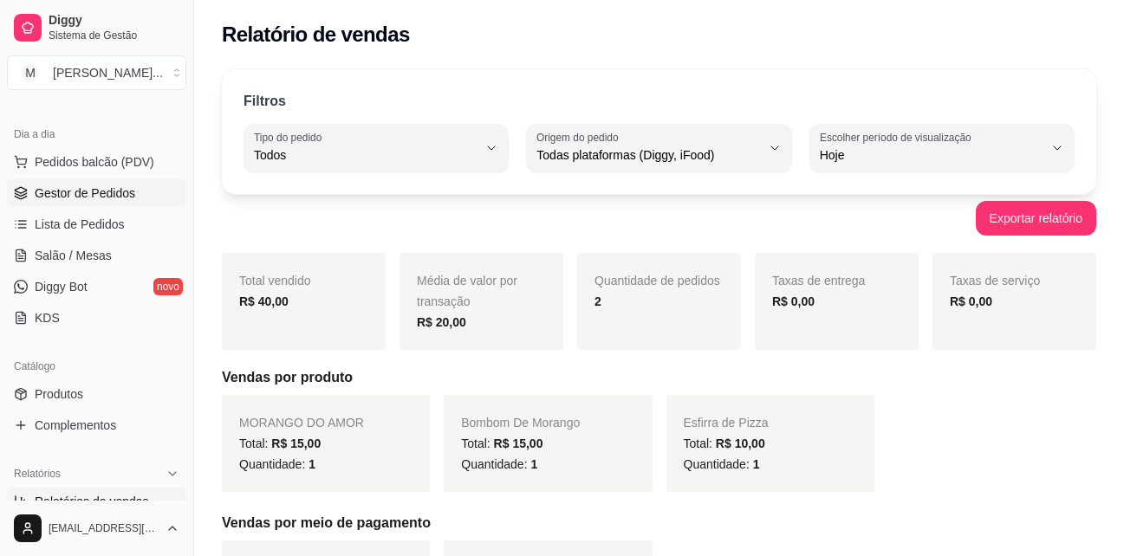
click at [105, 194] on span "Gestor de Pedidos" at bounding box center [85, 193] width 101 height 17
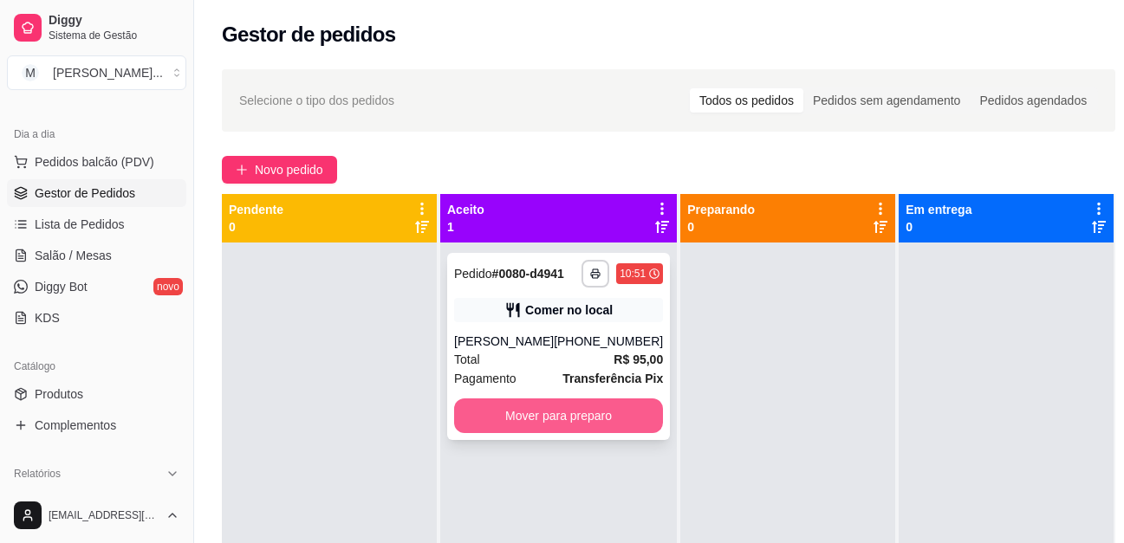
click at [555, 427] on button "Mover para preparo" at bounding box center [558, 416] width 209 height 35
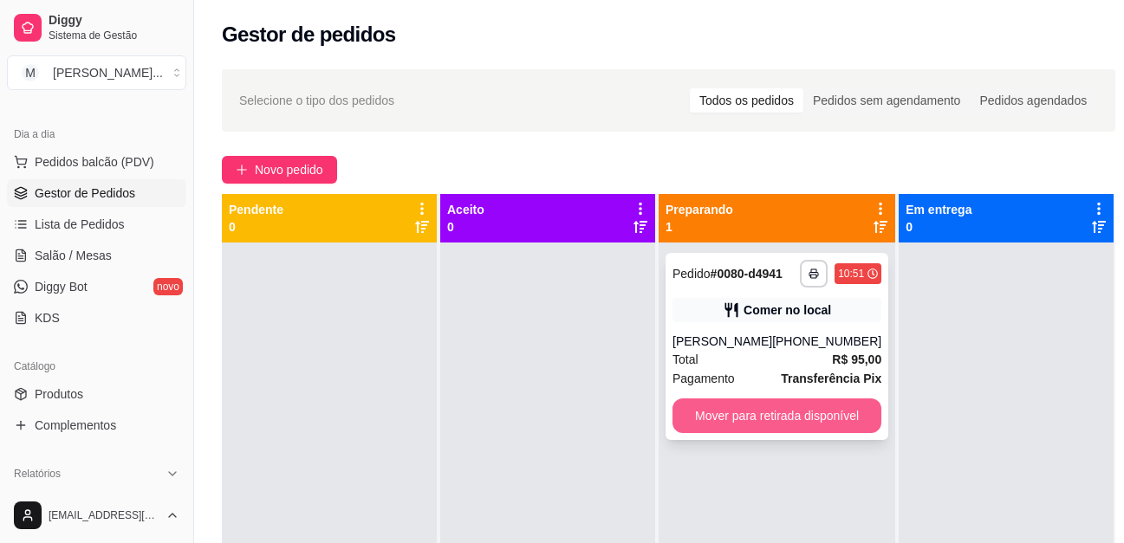
click at [781, 433] on button "Mover para retirada disponível" at bounding box center [776, 416] width 209 height 35
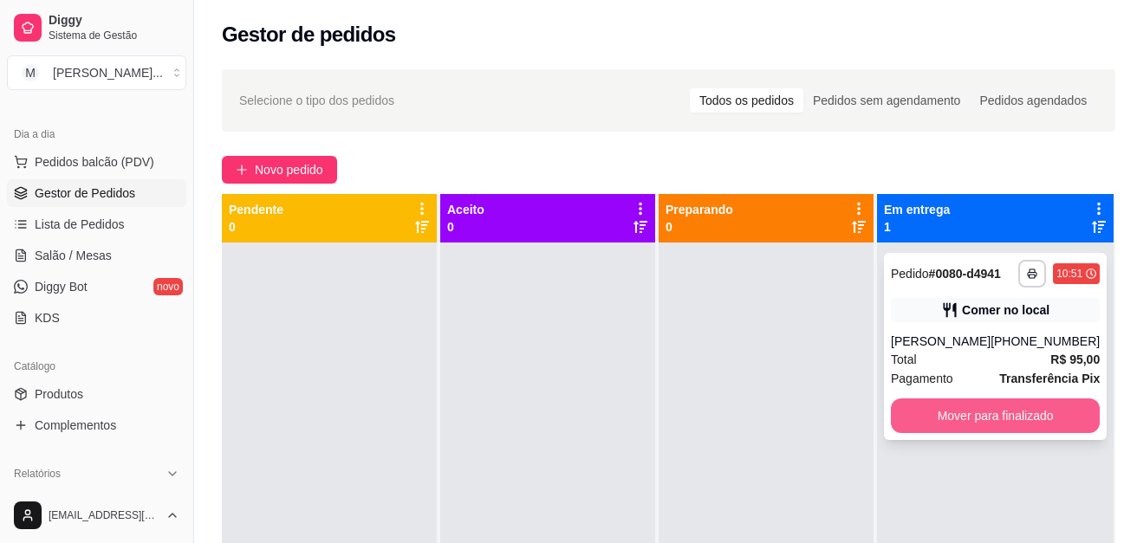
click at [1015, 433] on button "Mover para finalizado" at bounding box center [995, 416] width 209 height 35
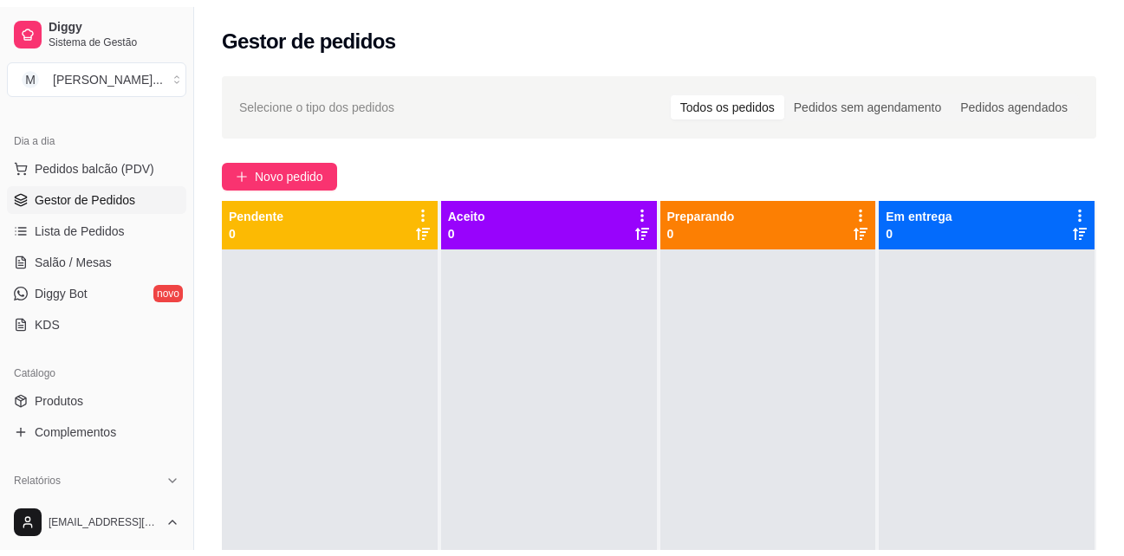
scroll to position [347, 0]
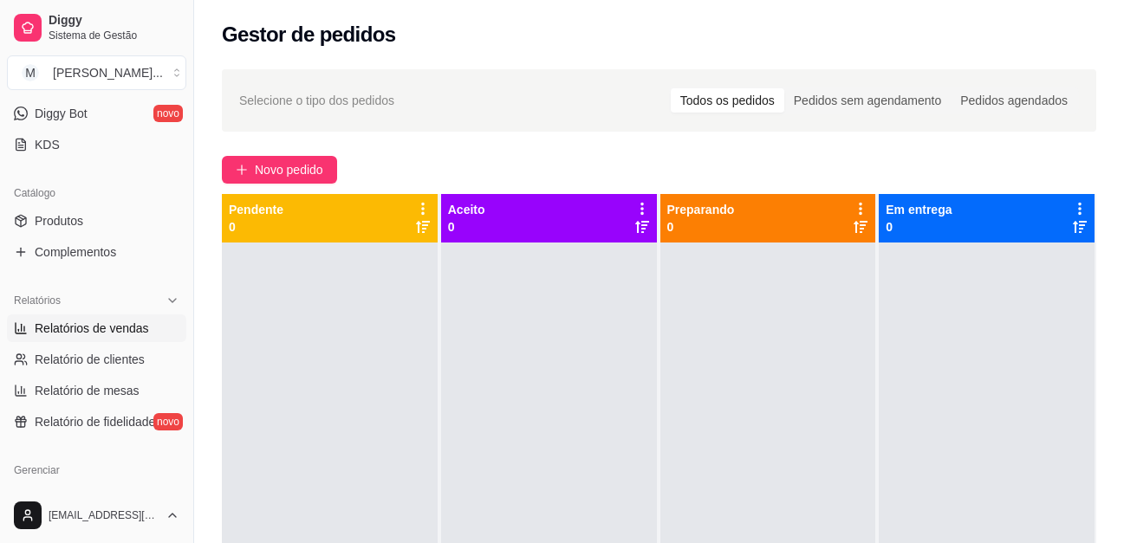
click at [133, 332] on span "Relatórios de vendas" at bounding box center [92, 328] width 114 height 17
select select "ALL"
select select "0"
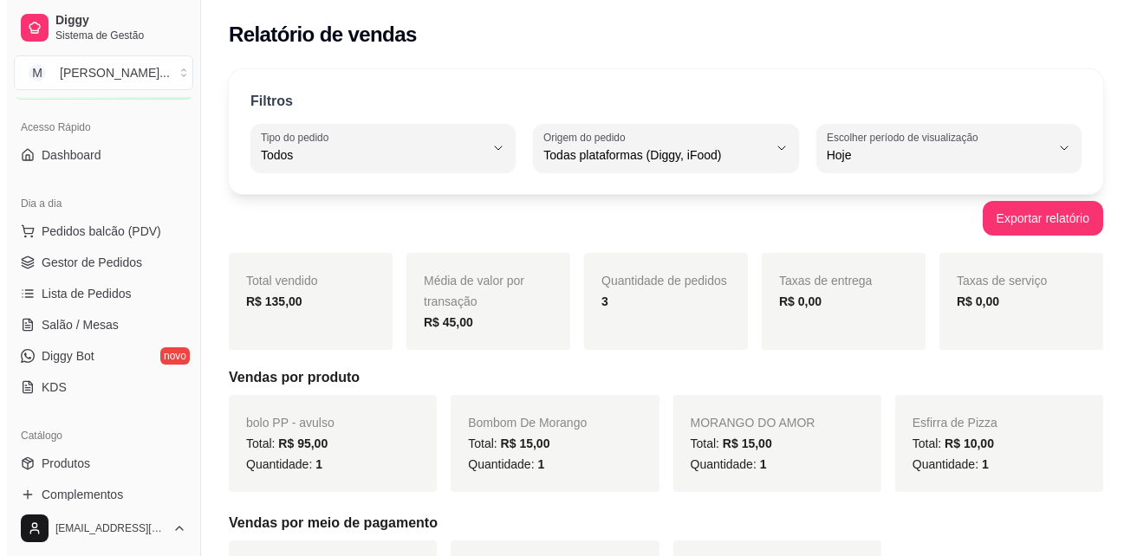
scroll to position [87, 0]
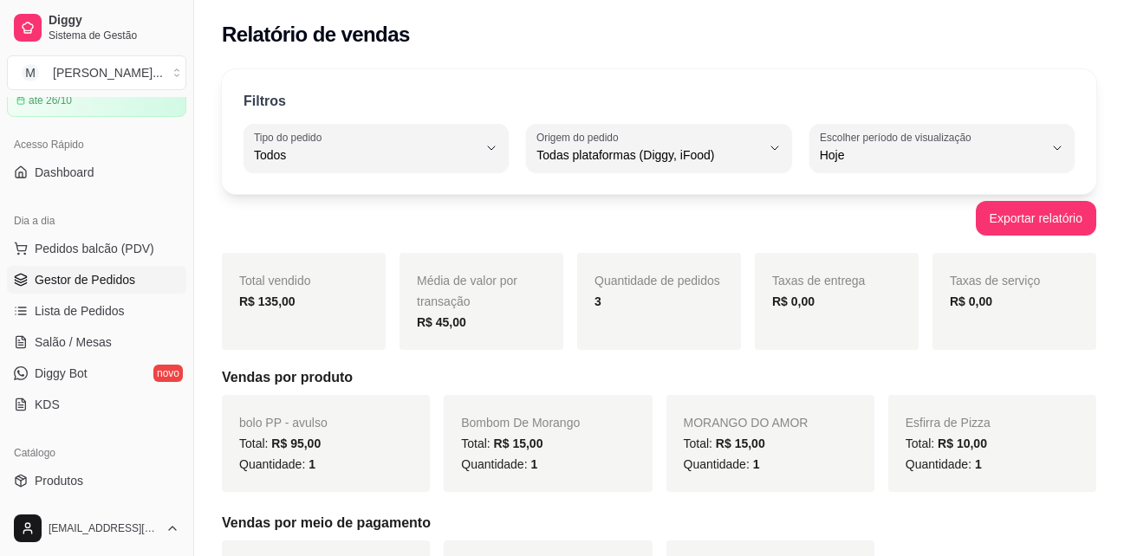
click at [111, 277] on span "Gestor de Pedidos" at bounding box center [85, 279] width 101 height 17
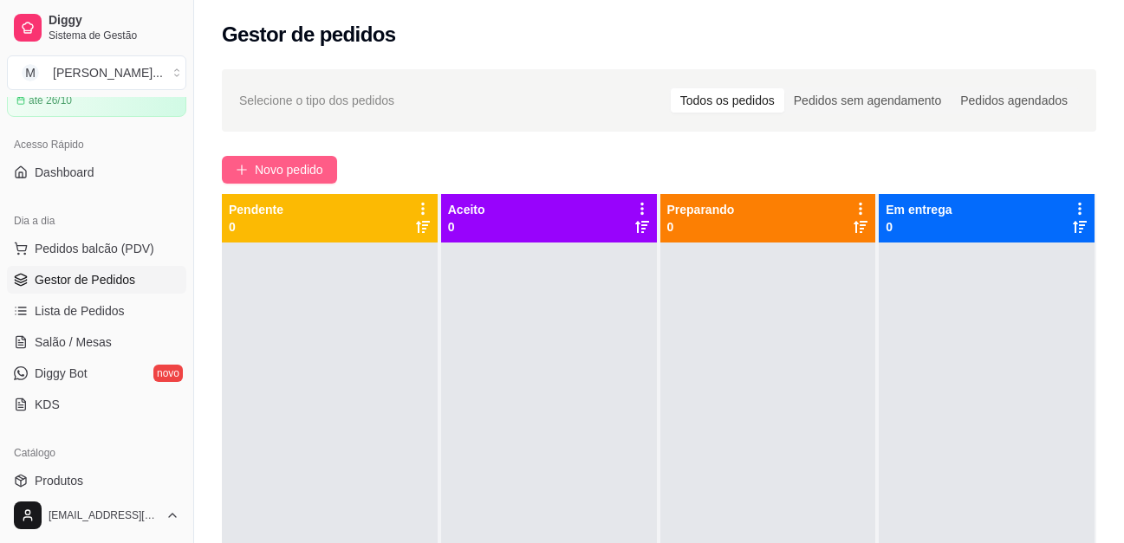
click at [308, 178] on span "Novo pedido" at bounding box center [289, 169] width 68 height 19
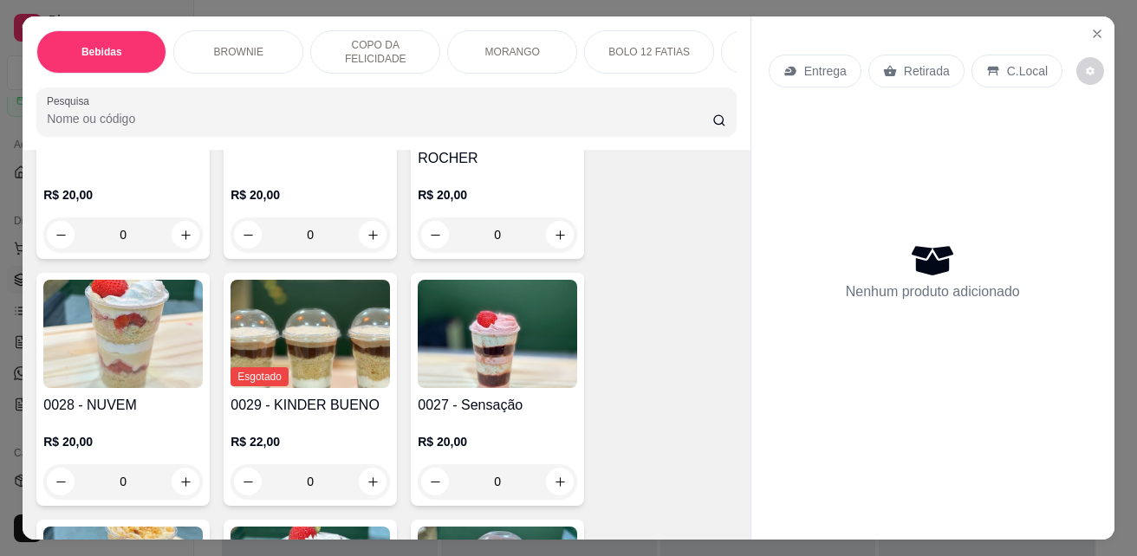
scroll to position [1733, 0]
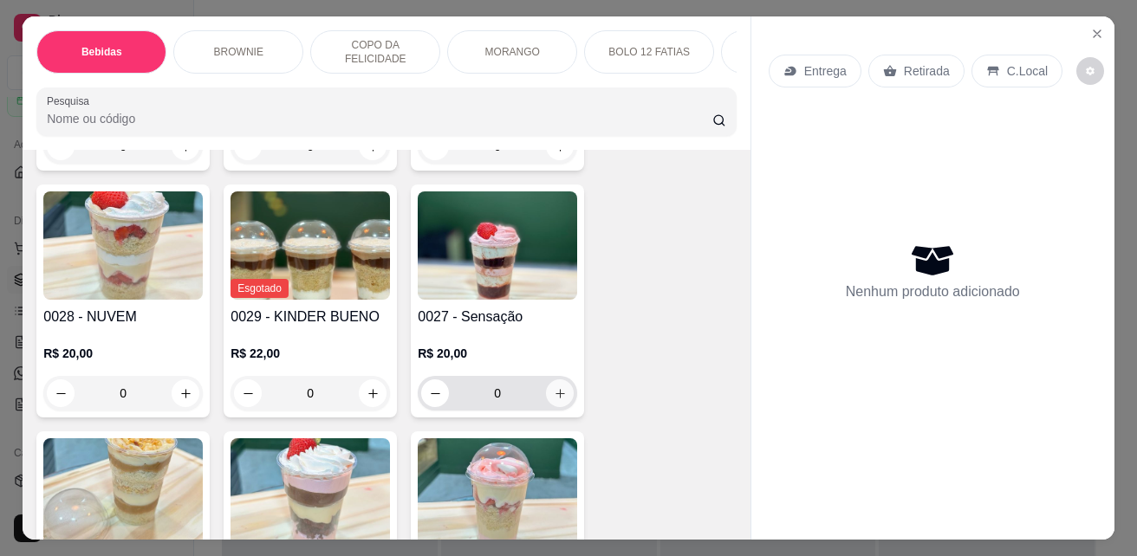
click at [555, 389] on icon "increase-product-quantity" at bounding box center [560, 394] width 10 height 10
type input "1"
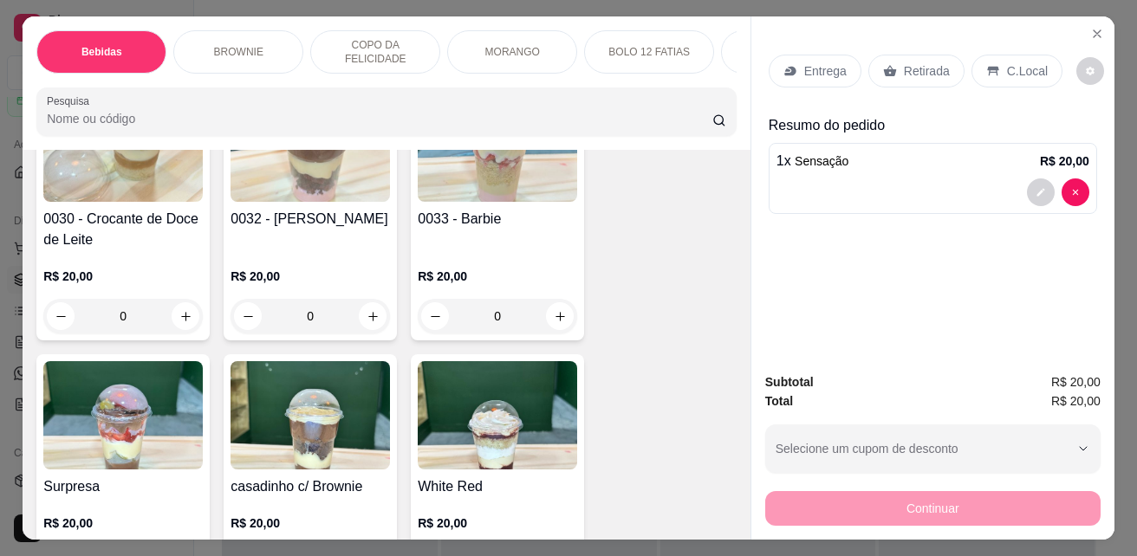
scroll to position [2340, 0]
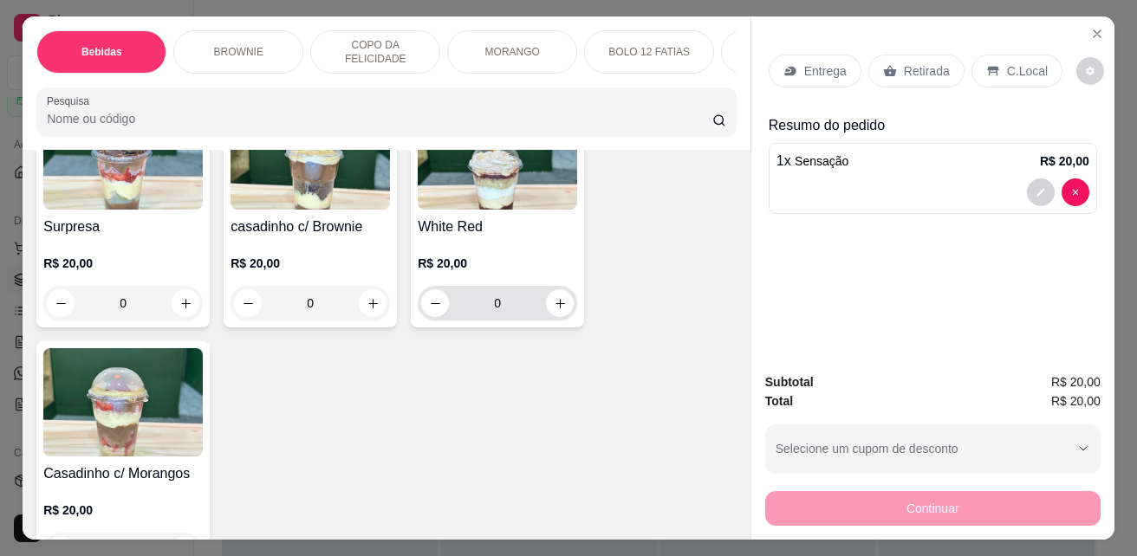
click at [554, 297] on icon "increase-product-quantity" at bounding box center [560, 303] width 13 height 13
type input "1"
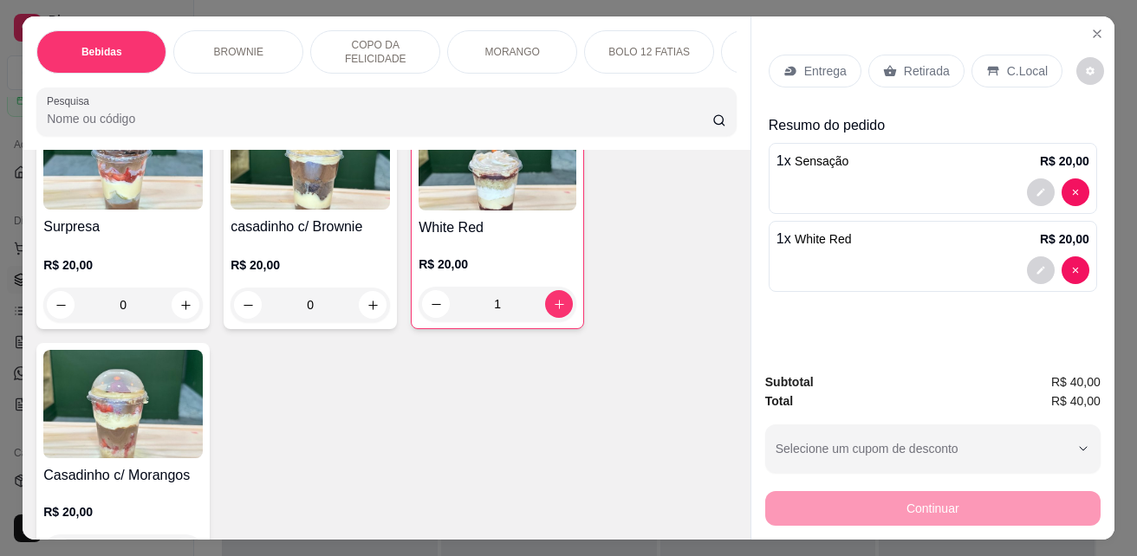
click at [1007, 73] on p "C.Local" at bounding box center [1027, 70] width 41 height 17
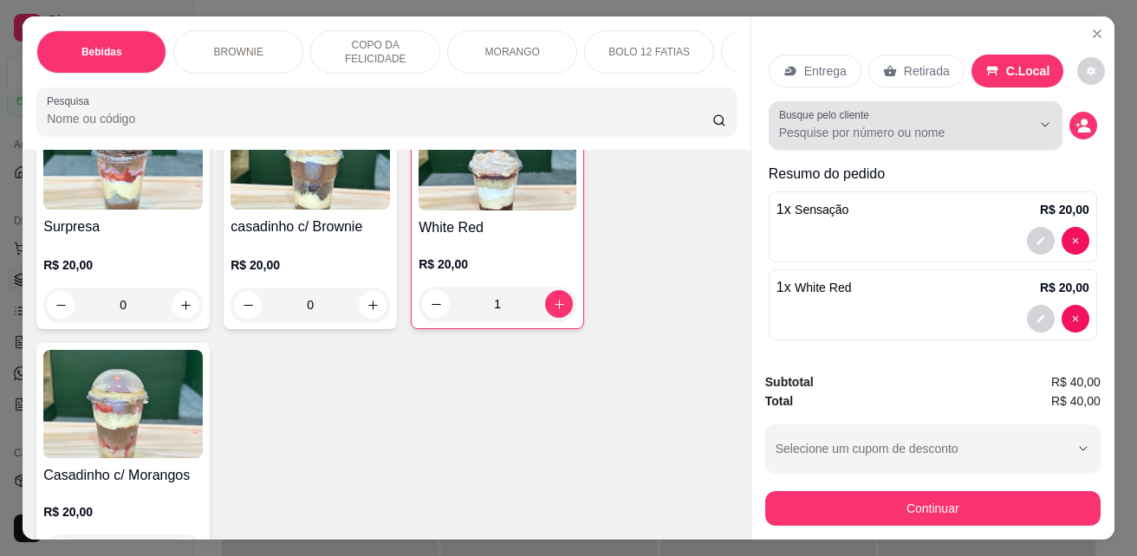
click at [1014, 118] on icon "Show suggestions" at bounding box center [1021, 125] width 14 height 14
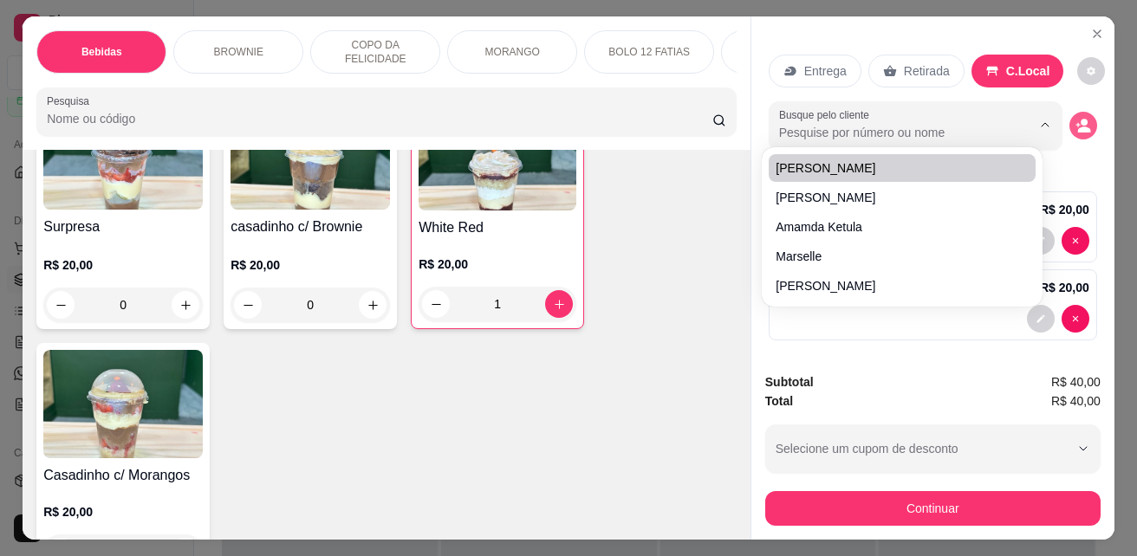
click at [1075, 118] on icon "decrease-product-quantity" at bounding box center [1083, 126] width 16 height 16
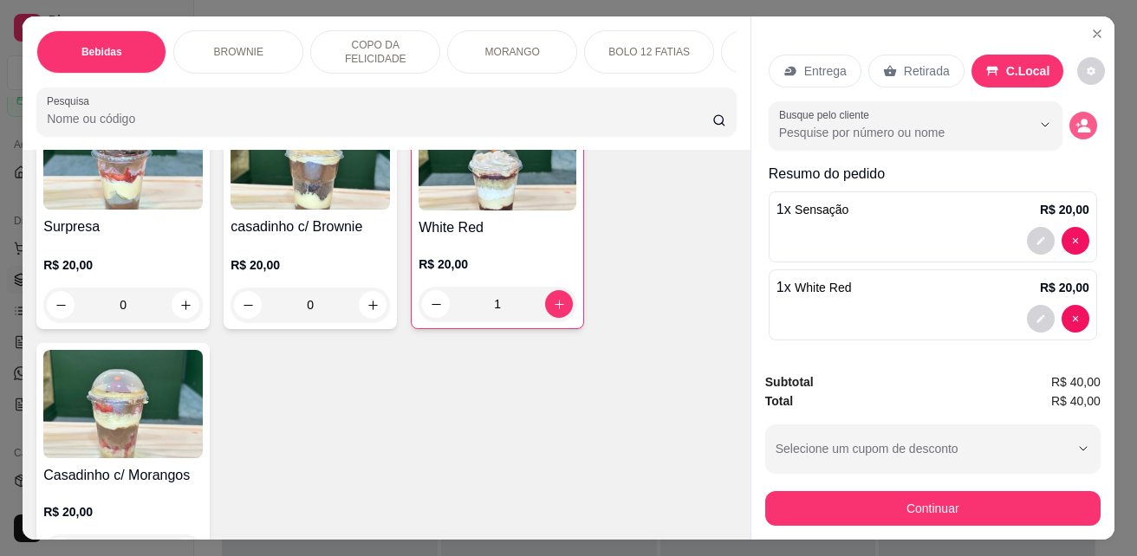
click at [1078, 127] on icon "decrease-product-quantity" at bounding box center [1084, 130] width 13 height 6
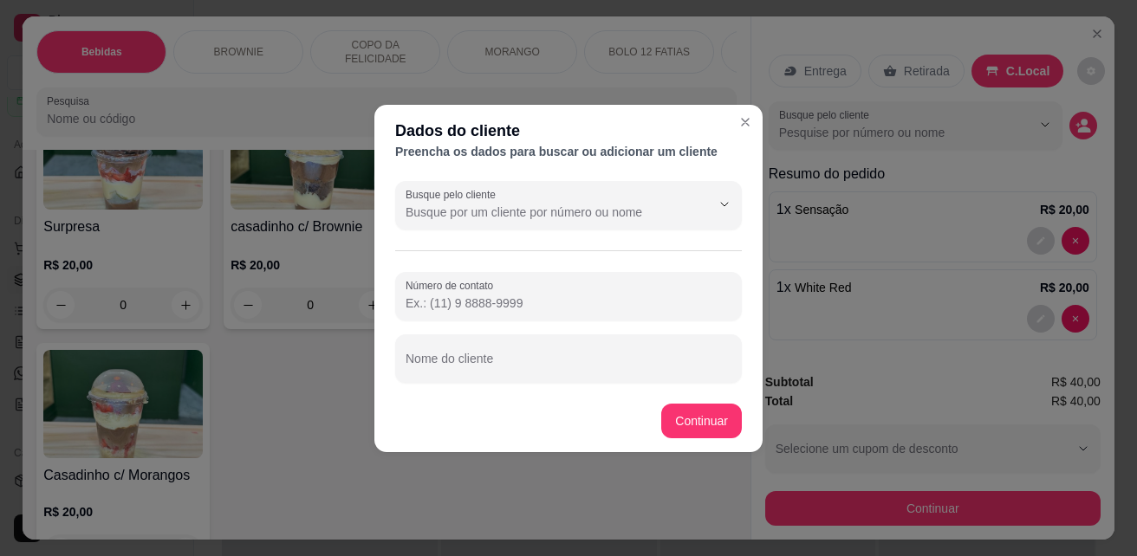
click at [517, 305] on input "Número de contato" at bounding box center [569, 303] width 326 height 17
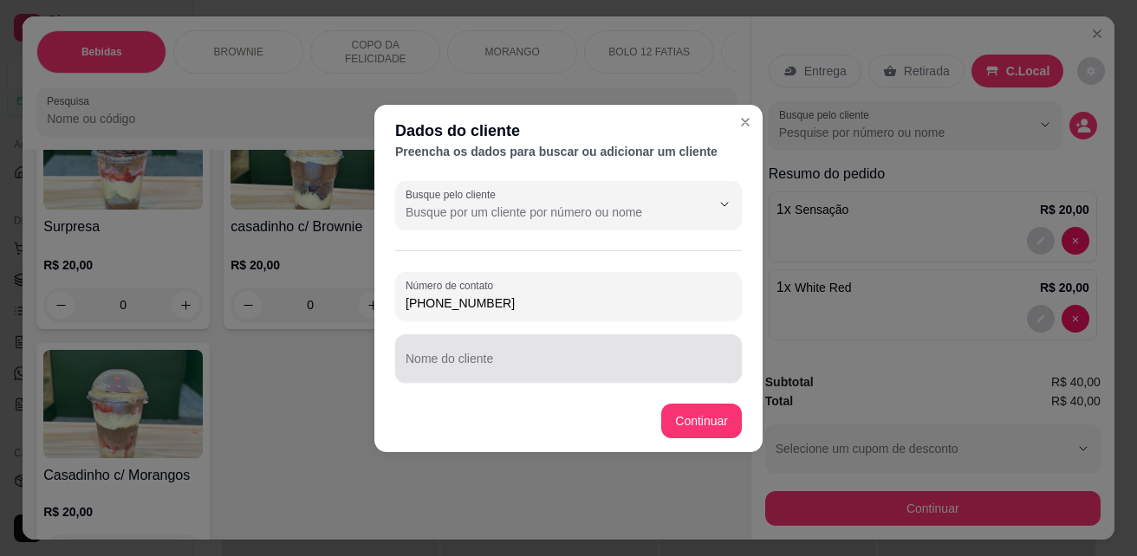
type input "[PHONE_NUMBER]"
click at [539, 367] on input "Nome do cliente" at bounding box center [569, 365] width 326 height 17
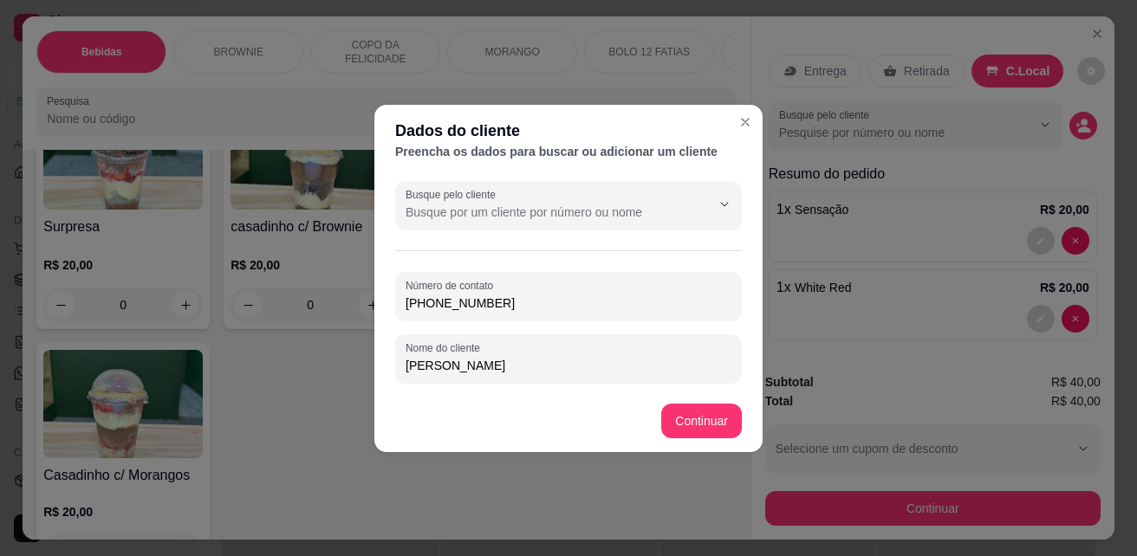
type input "[PERSON_NAME]"
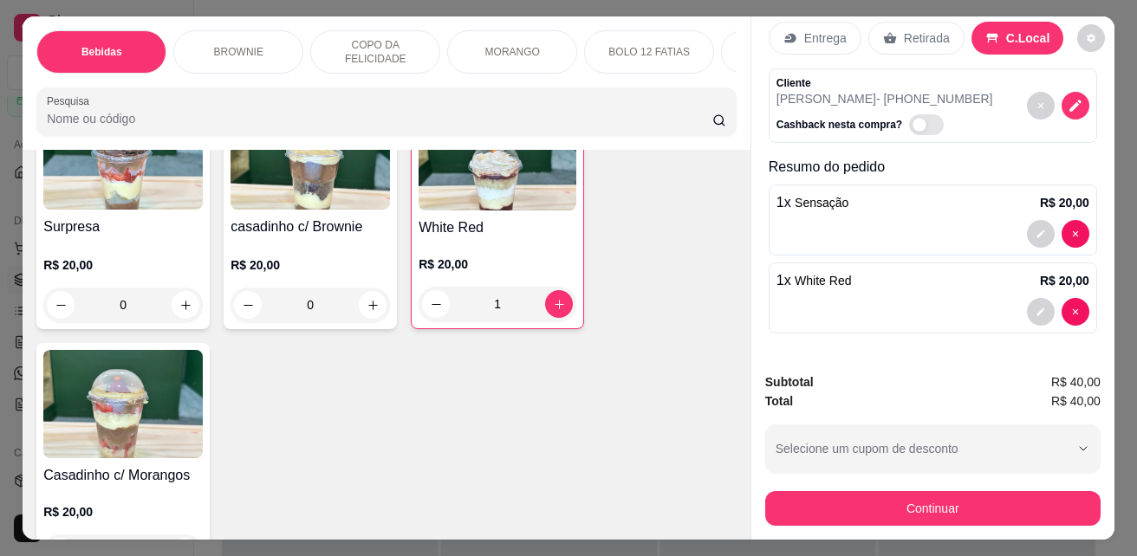
scroll to position [0, 0]
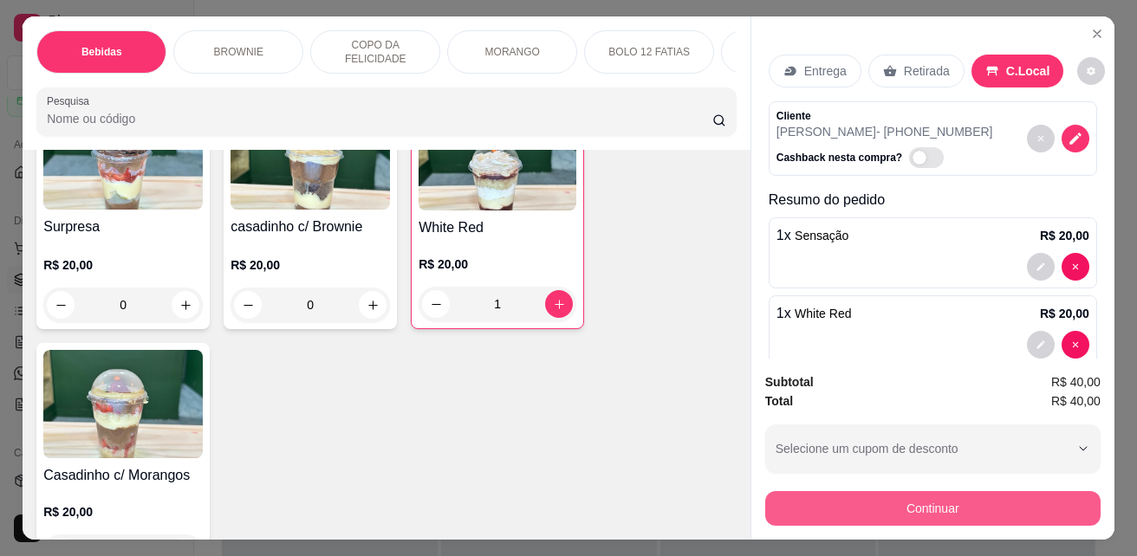
click at [945, 494] on button "Continuar" at bounding box center [932, 508] width 335 height 35
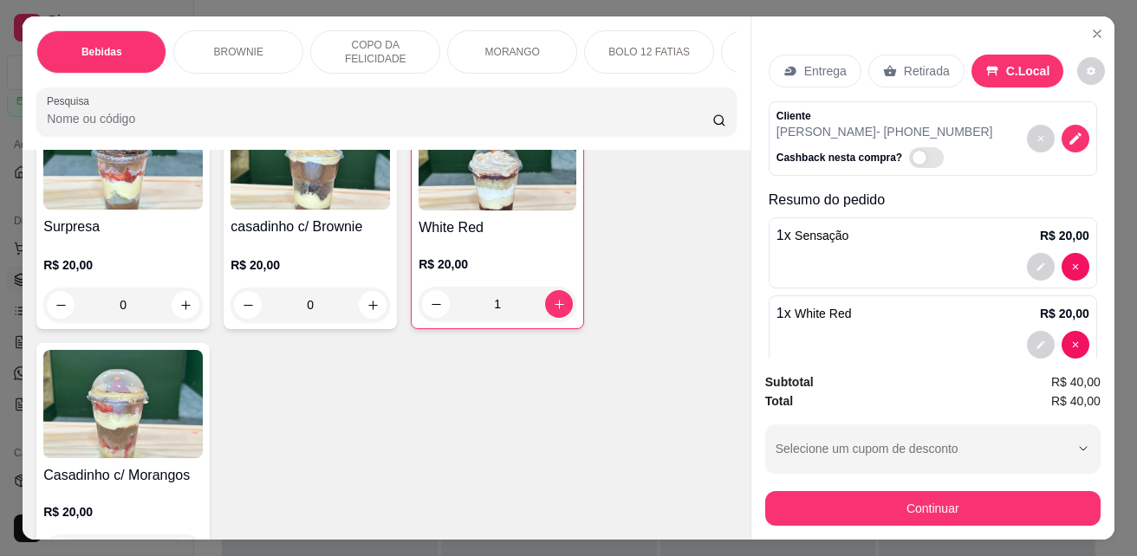
click at [913, 151] on span "Automatic updates" at bounding box center [920, 158] width 14 height 14
click at [908, 161] on input "Automatic updates" at bounding box center [913, 166] width 11 height 11
checkbox input "true"
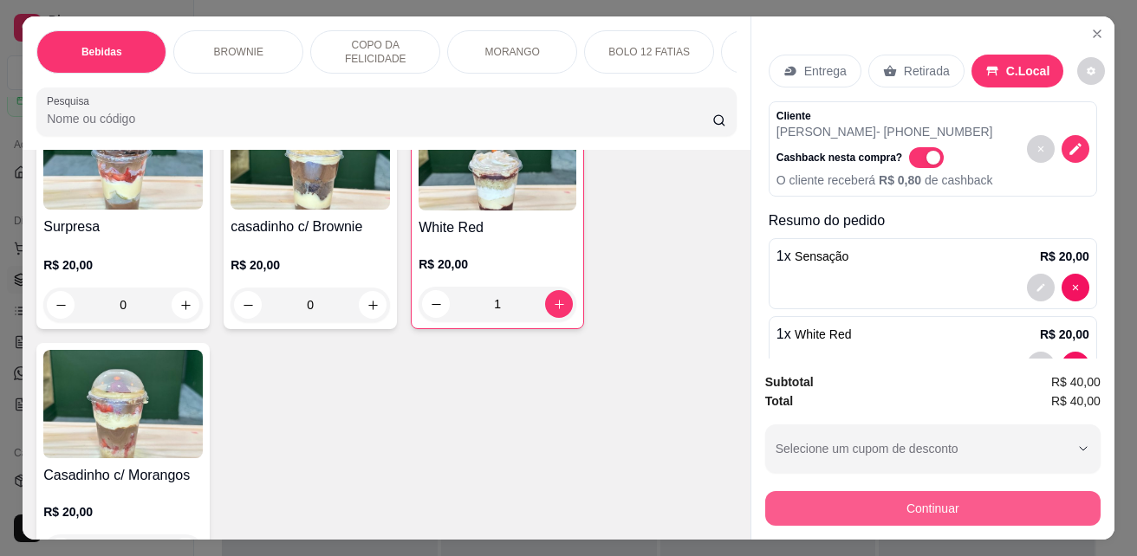
click at [1030, 505] on button "Continuar" at bounding box center [932, 508] width 335 height 35
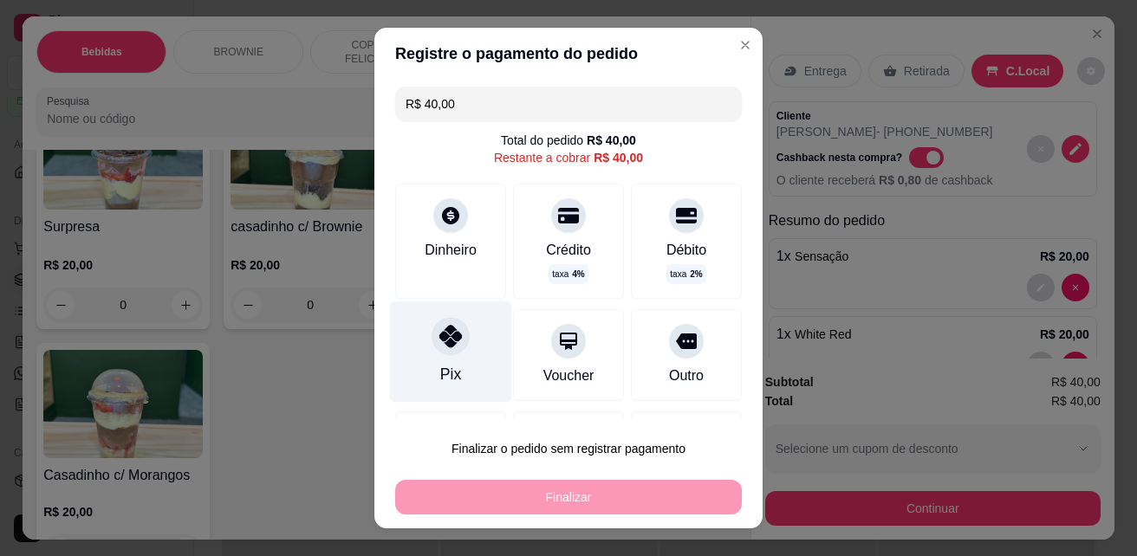
click at [442, 328] on icon at bounding box center [450, 336] width 23 height 23
type input "R$ 0,00"
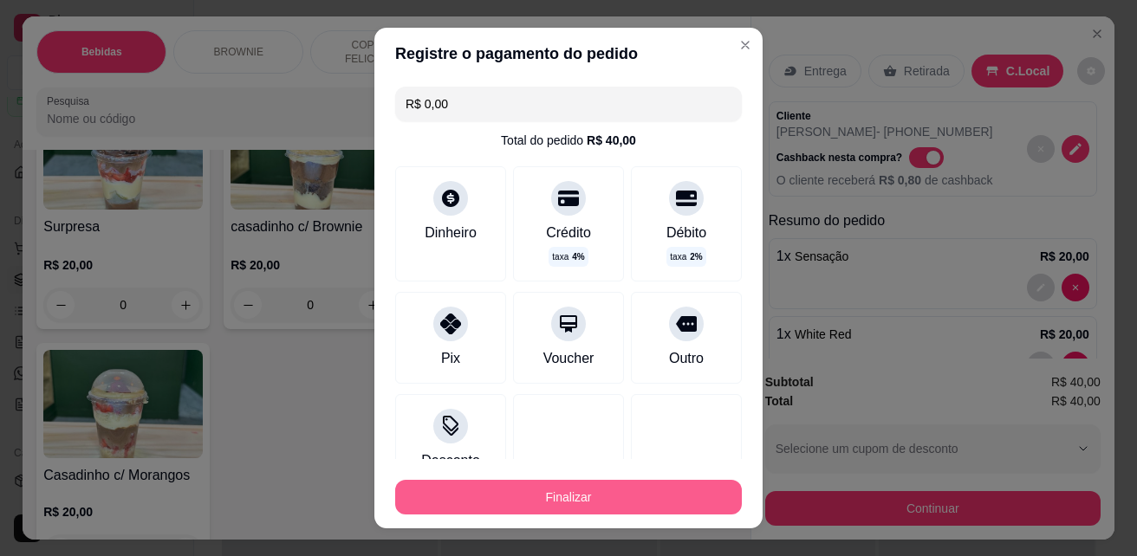
click at [581, 502] on button "Finalizar" at bounding box center [568, 497] width 347 height 35
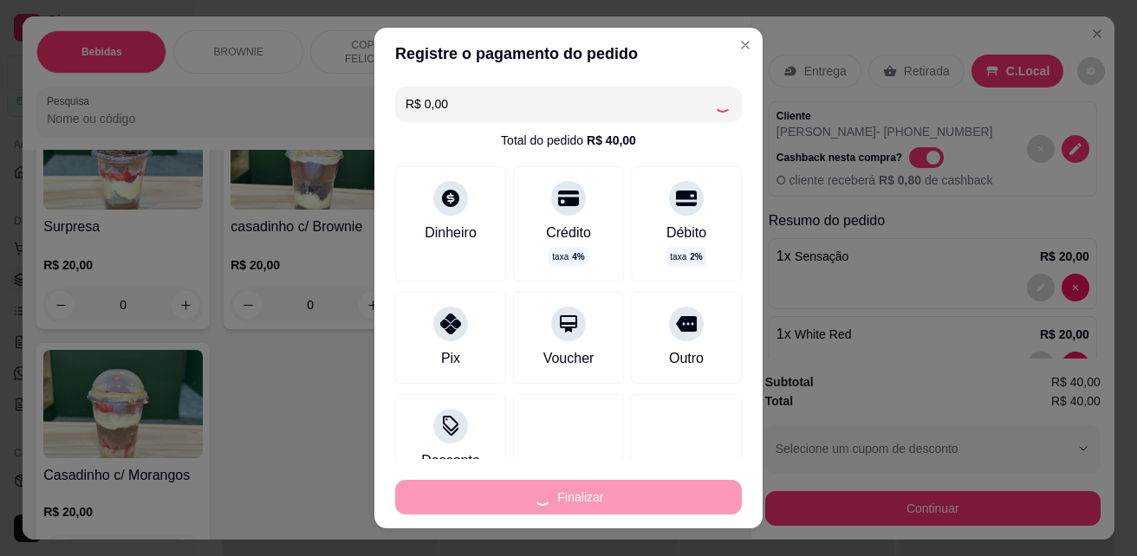
type input "0"
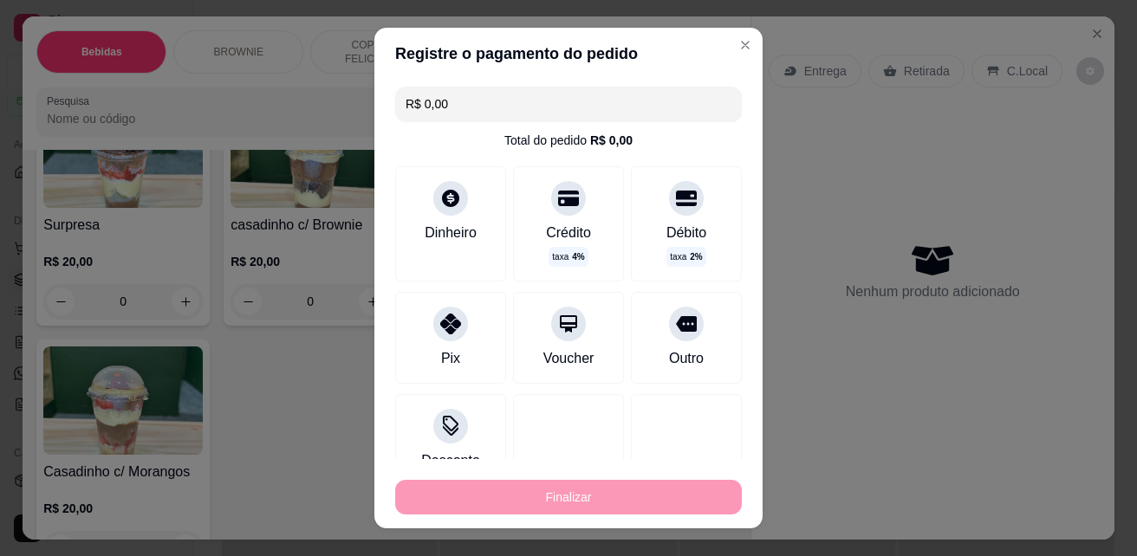
type input "-R$ 40,00"
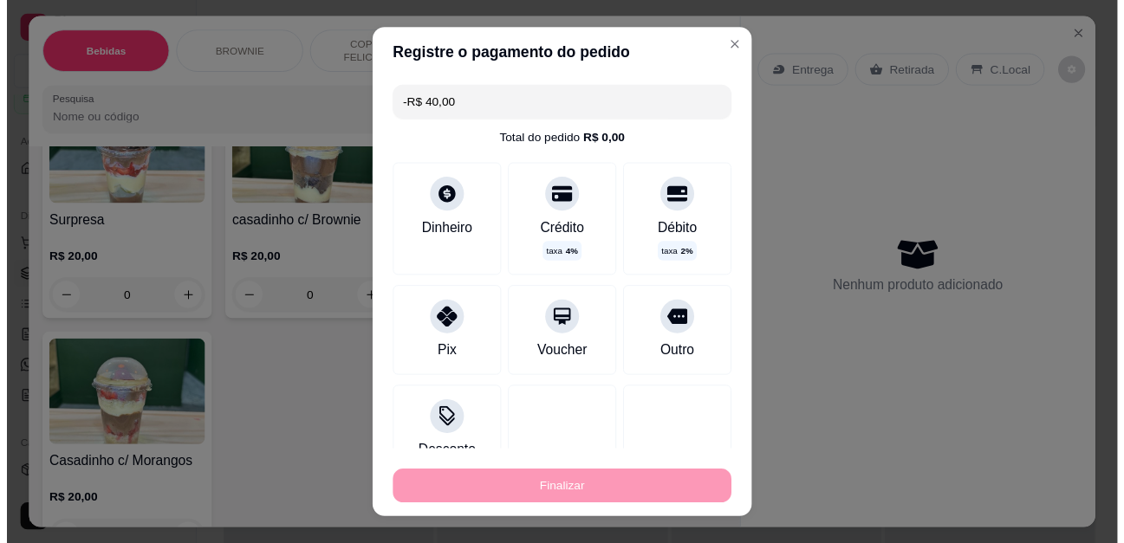
scroll to position [2338, 0]
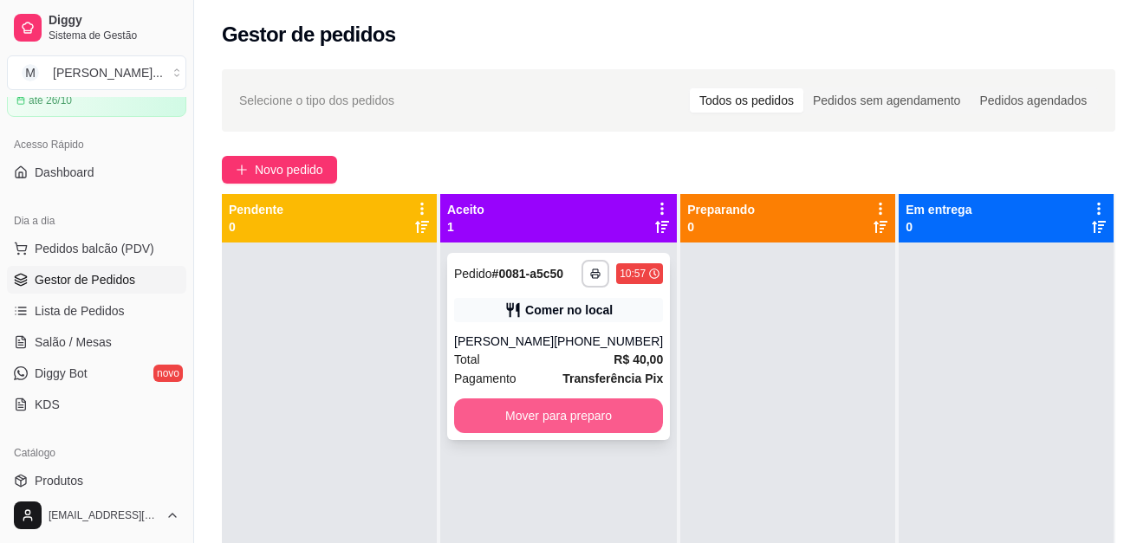
click at [563, 432] on button "Mover para preparo" at bounding box center [558, 416] width 209 height 35
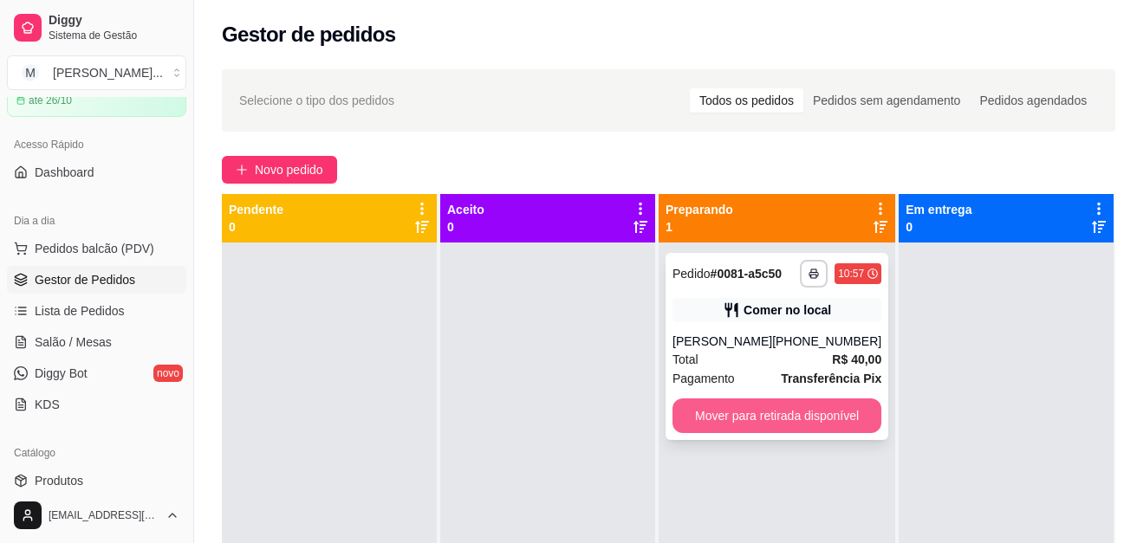
click at [768, 421] on button "Mover para retirada disponível" at bounding box center [776, 416] width 209 height 35
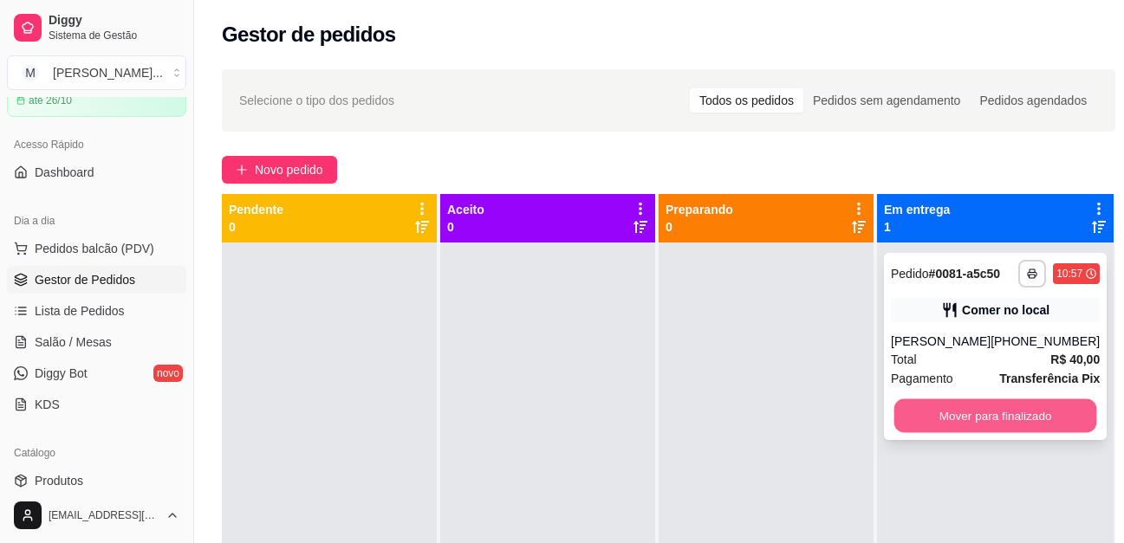
click at [1004, 431] on button "Mover para finalizado" at bounding box center [995, 417] width 203 height 34
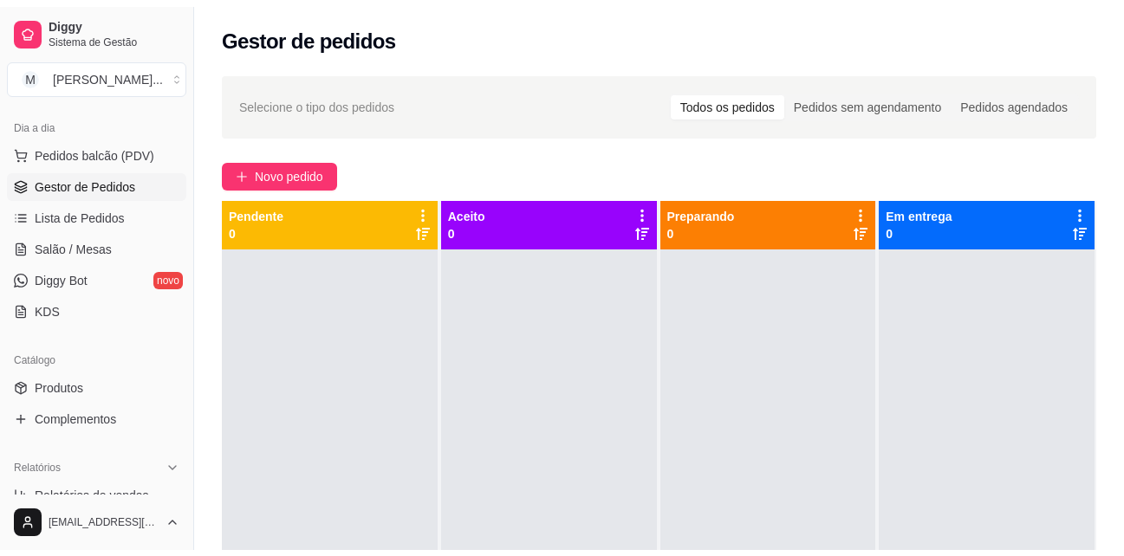
scroll to position [260, 0]
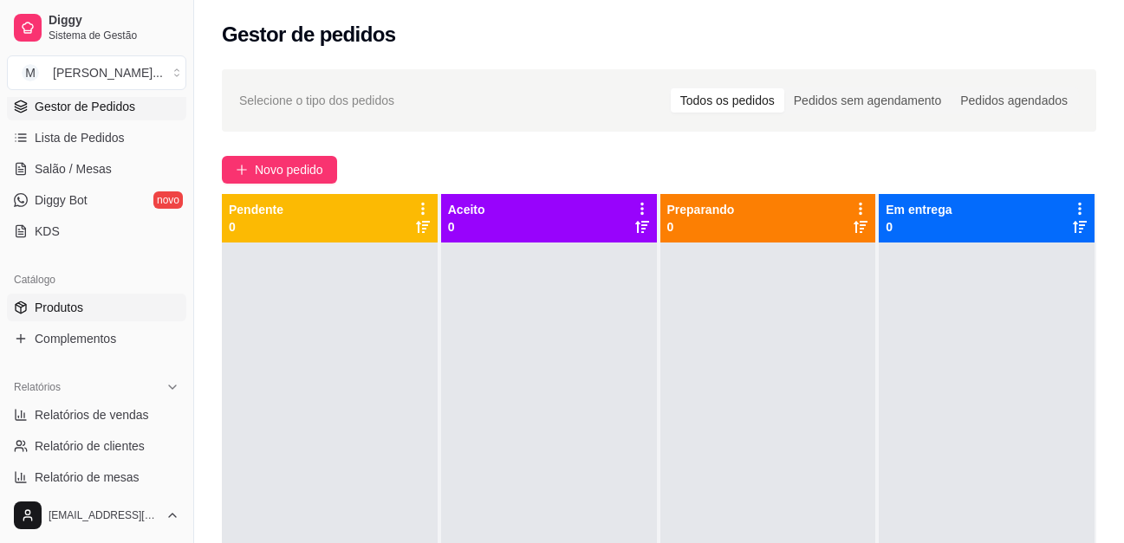
click at [81, 311] on span "Produtos" at bounding box center [59, 307] width 49 height 17
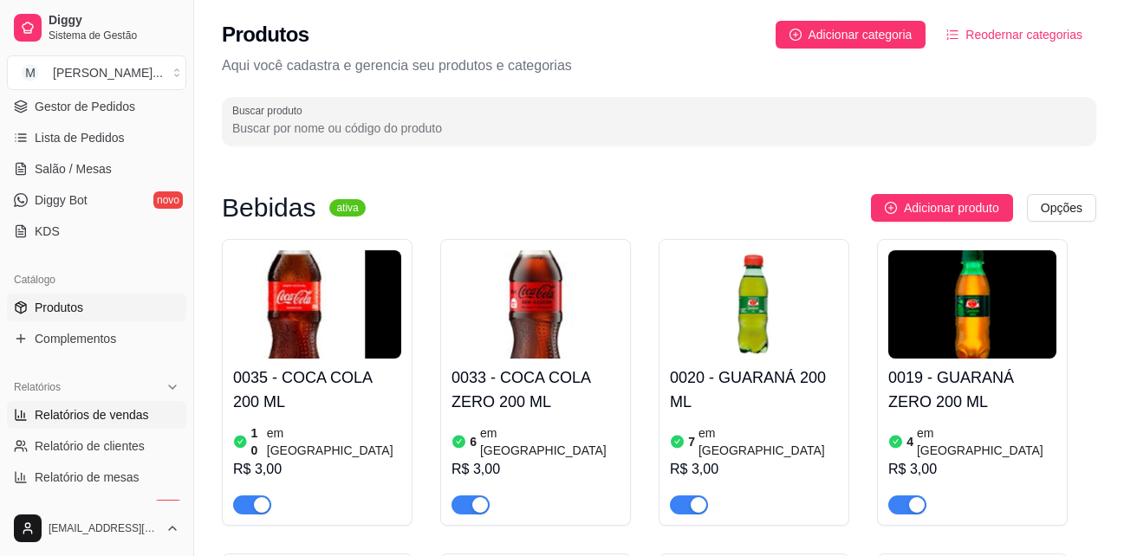
click at [104, 410] on span "Relatórios de vendas" at bounding box center [92, 414] width 114 height 17
select select "ALL"
select select "0"
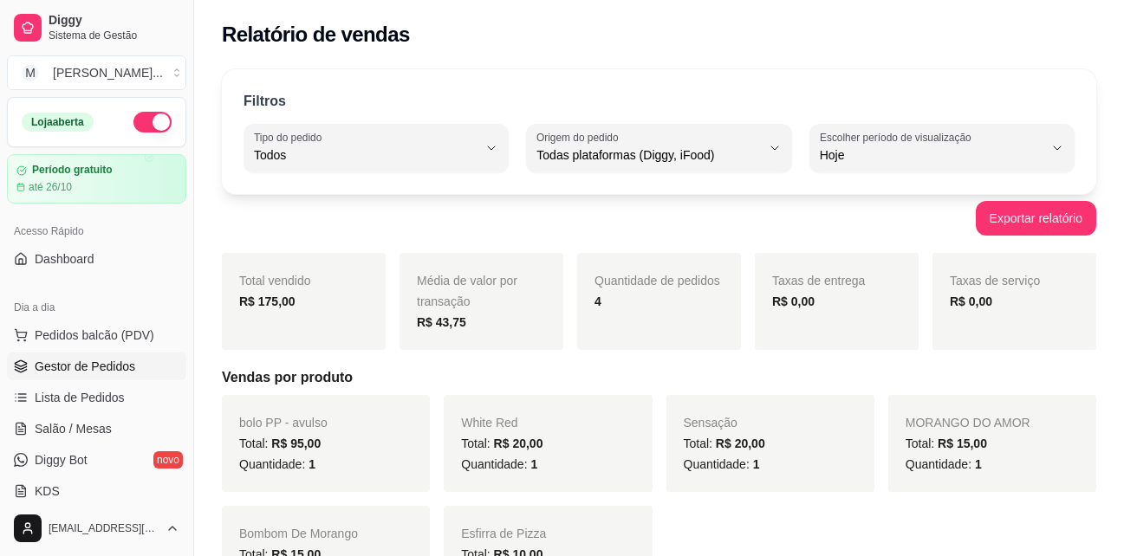
click at [120, 370] on span "Gestor de Pedidos" at bounding box center [85, 366] width 101 height 17
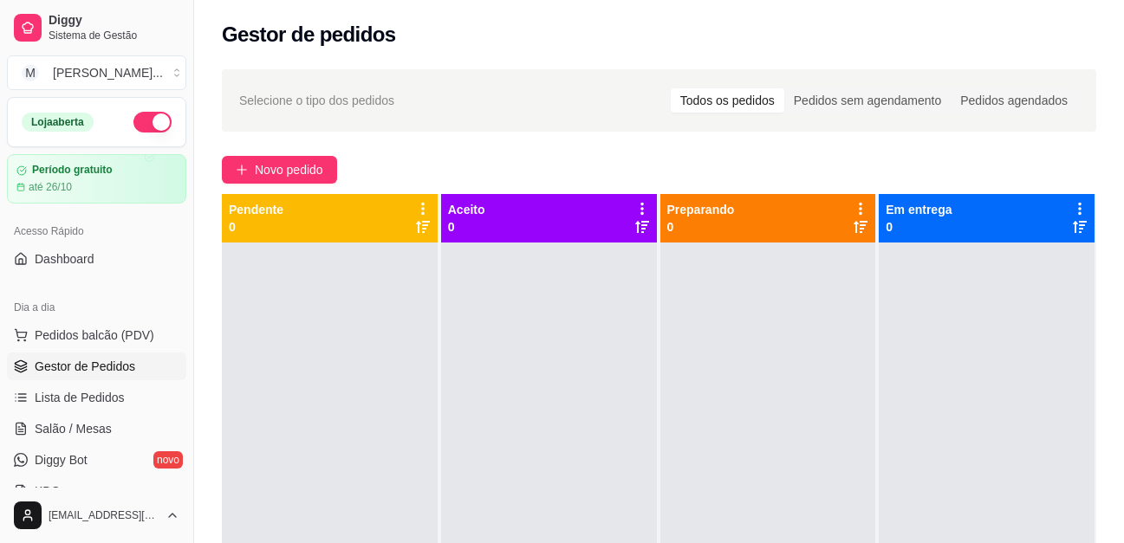
click at [120, 350] on ul "Pedidos balcão (PDV) Gestor de Pedidos Lista de Pedidos Salão / Mesas Diggy Bot…" at bounding box center [96, 414] width 179 height 184
click at [602, 331] on div at bounding box center [549, 514] width 216 height 543
click at [322, 172] on span "Novo pedido" at bounding box center [289, 169] width 68 height 19
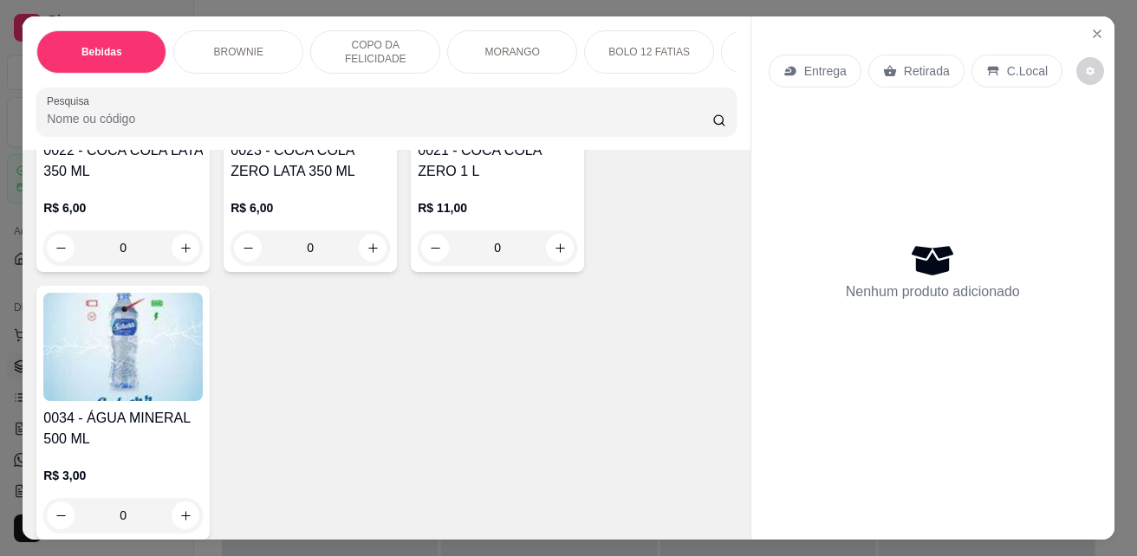
scroll to position [607, 0]
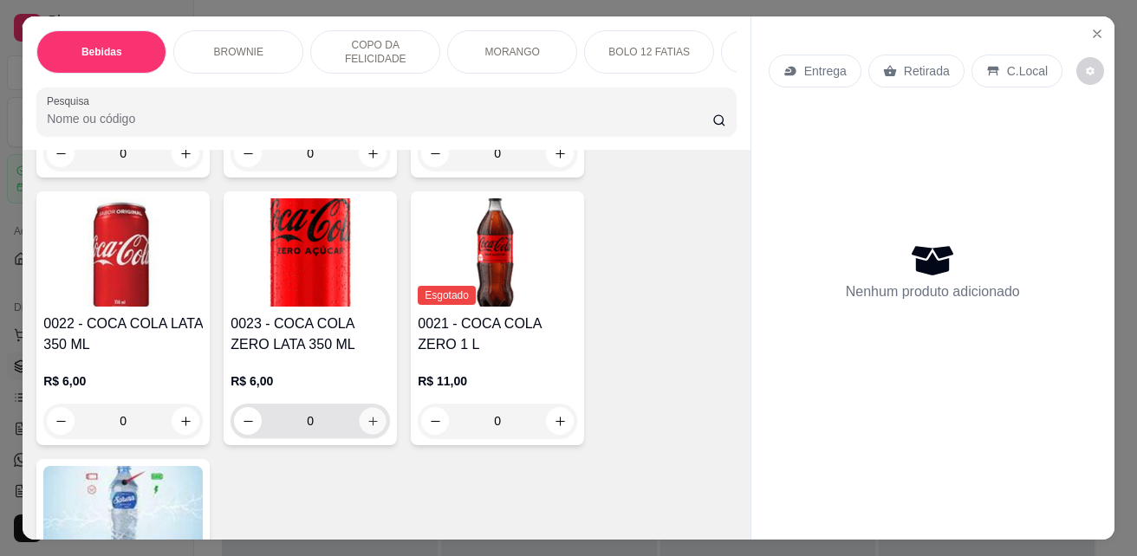
click at [372, 427] on icon "increase-product-quantity" at bounding box center [373, 421] width 13 height 13
type input "1"
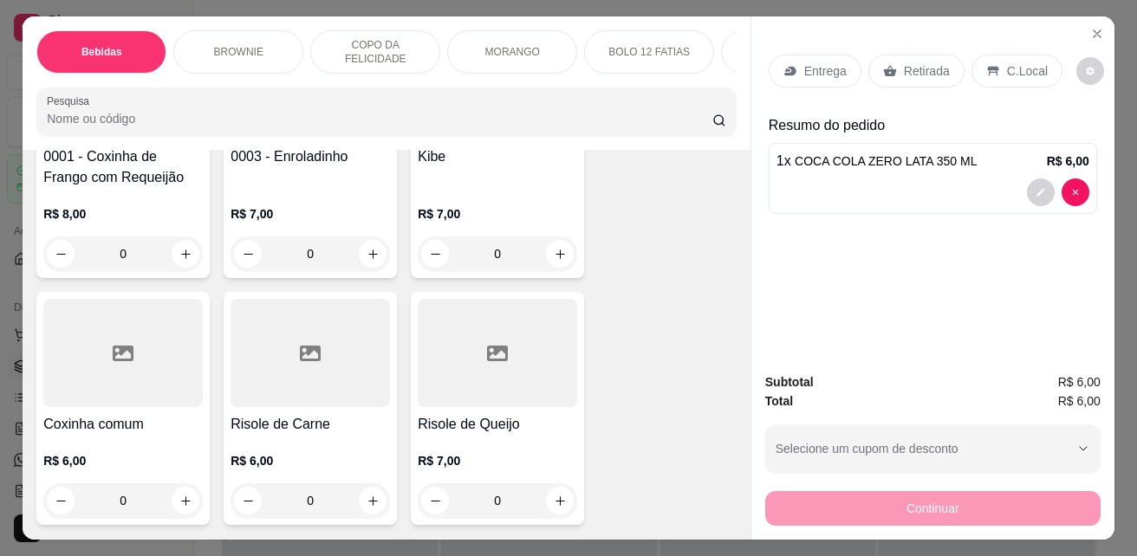
scroll to position [3553, 0]
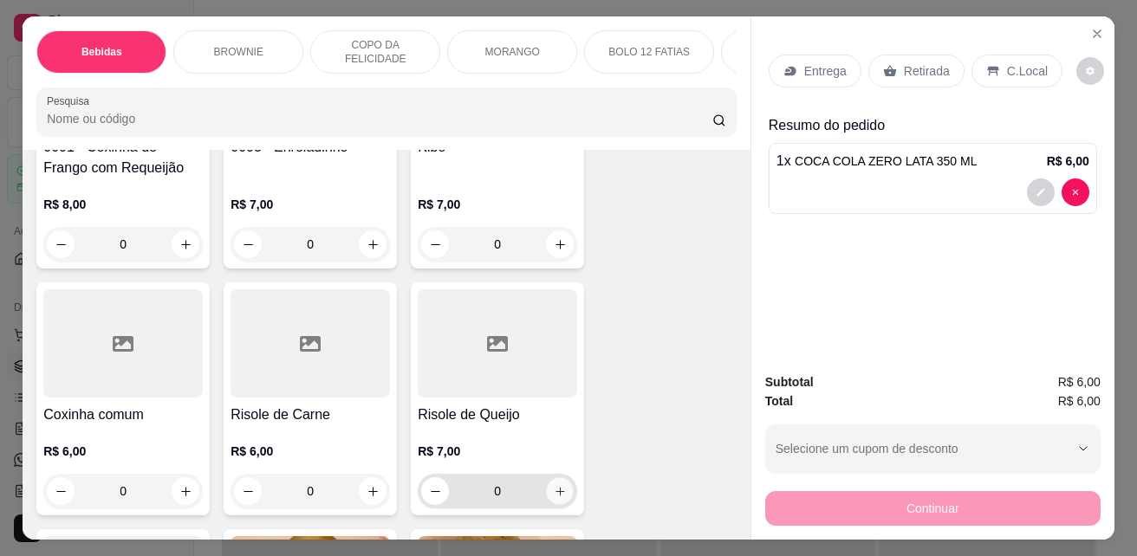
click at [555, 485] on icon "increase-product-quantity" at bounding box center [560, 491] width 13 height 13
type input "1"
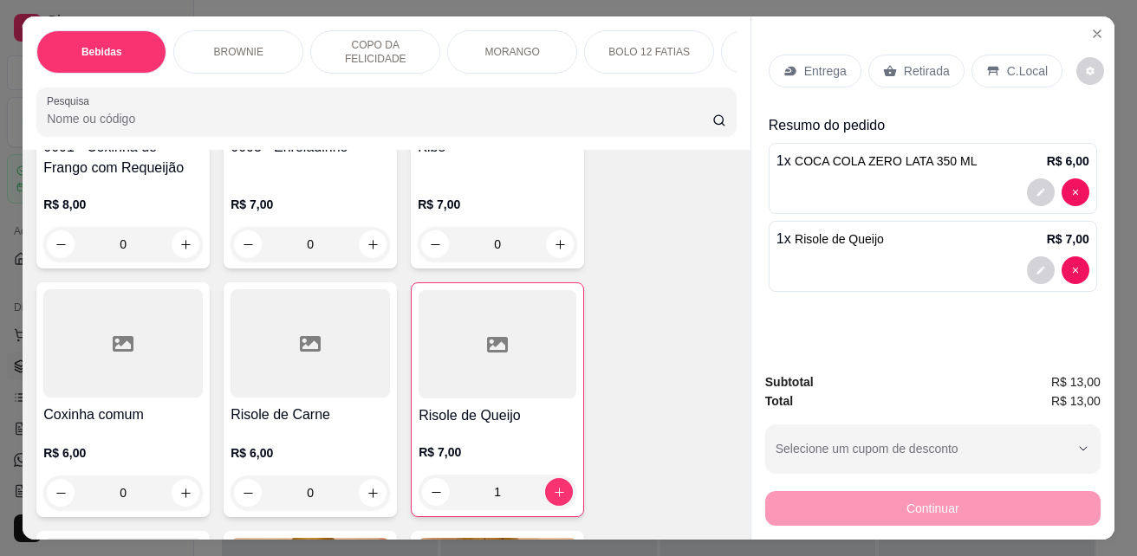
scroll to position [3466, 0]
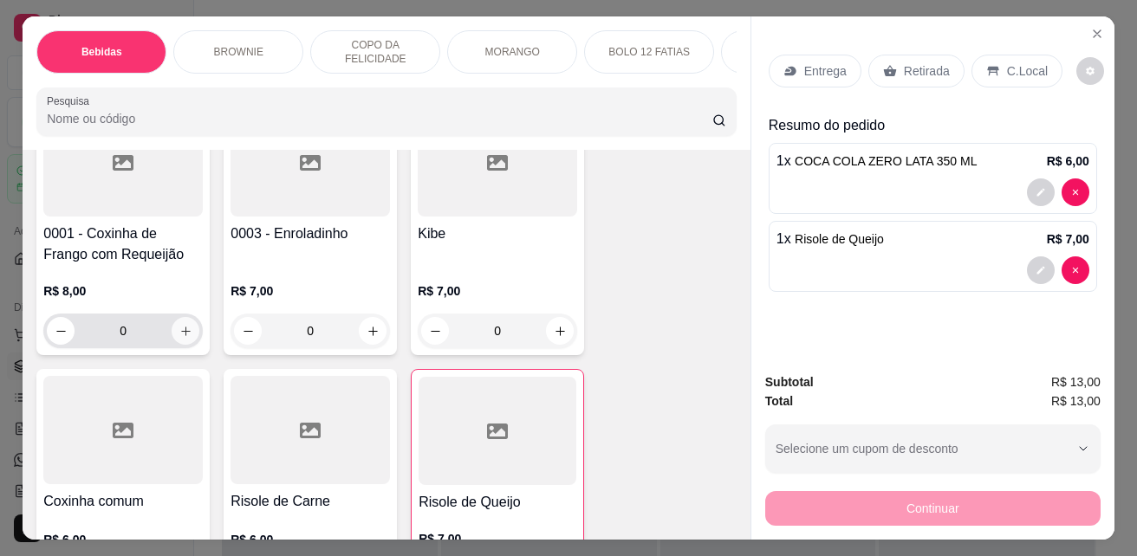
click at [183, 325] on icon "increase-product-quantity" at bounding box center [185, 331] width 13 height 13
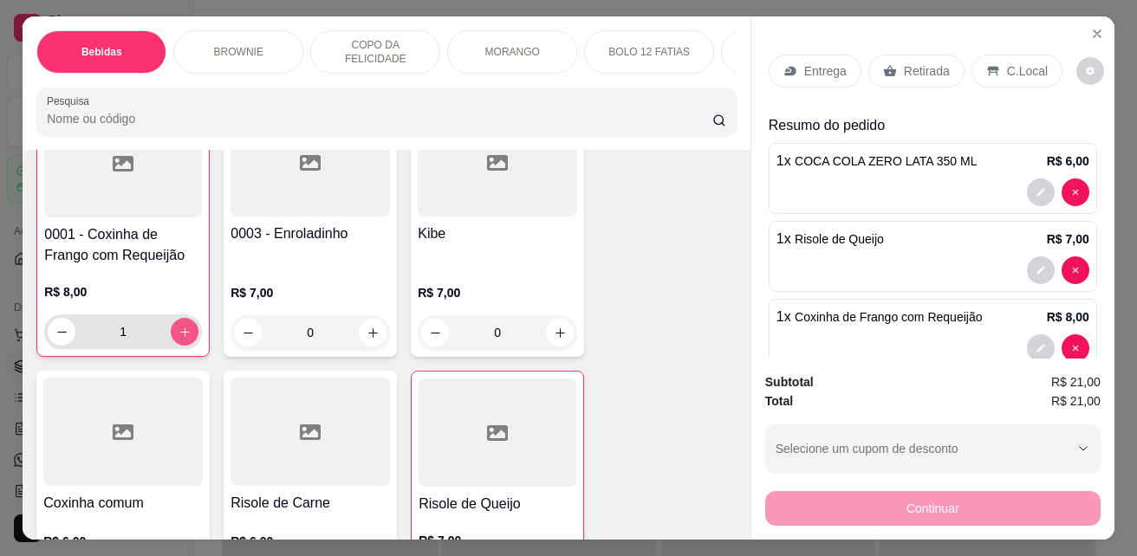
type input "1"
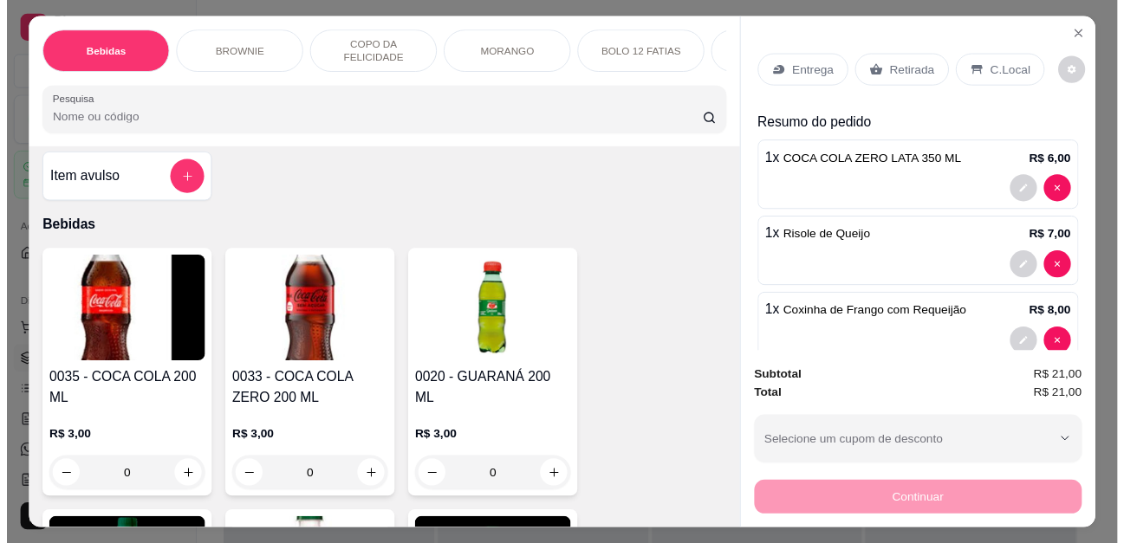
scroll to position [0, 0]
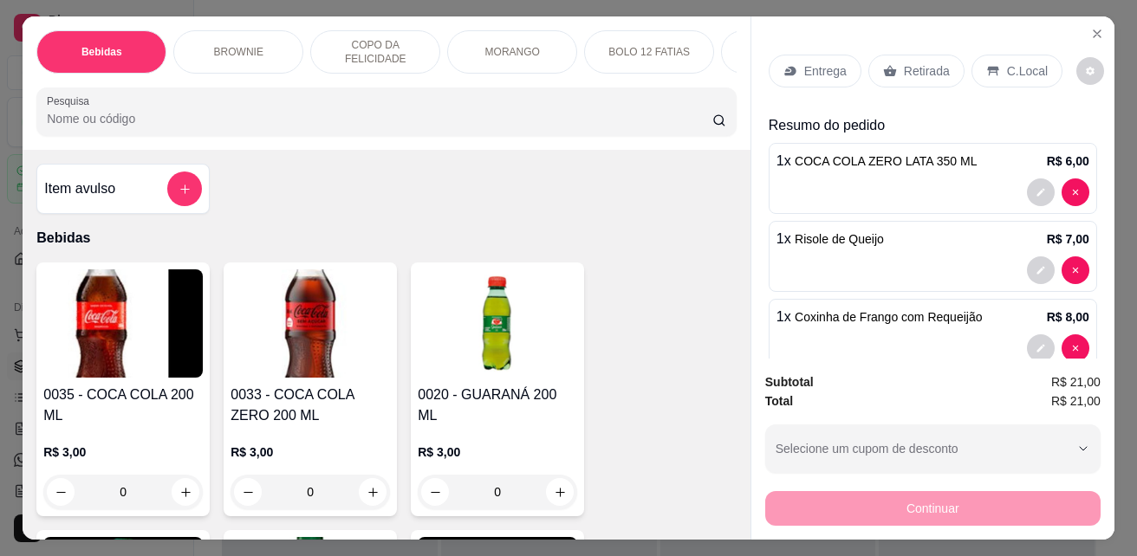
click at [991, 56] on div "C.Local" at bounding box center [1016, 71] width 91 height 33
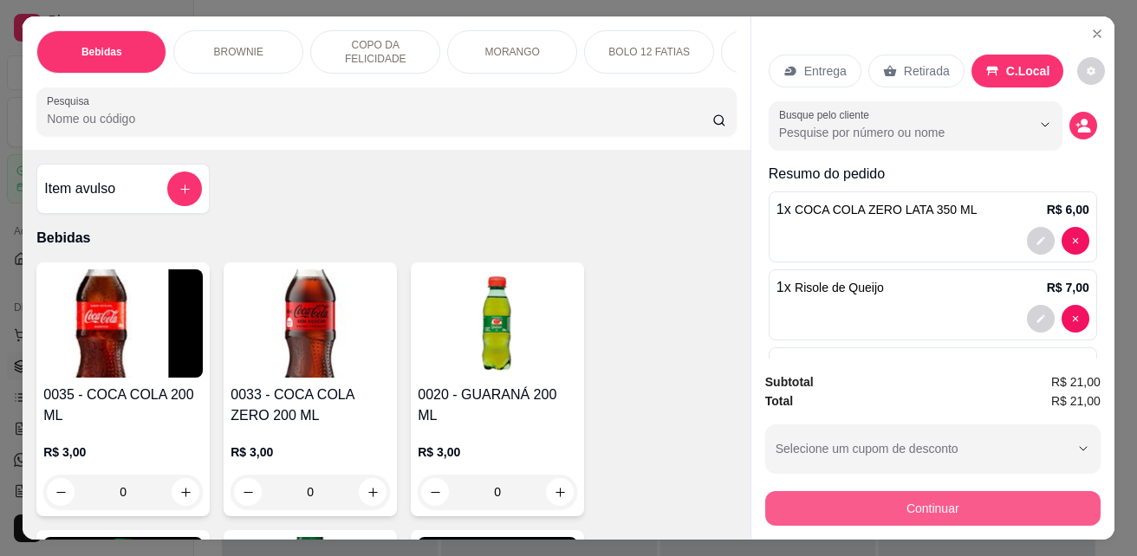
click at [910, 505] on button "Continuar" at bounding box center [932, 508] width 335 height 35
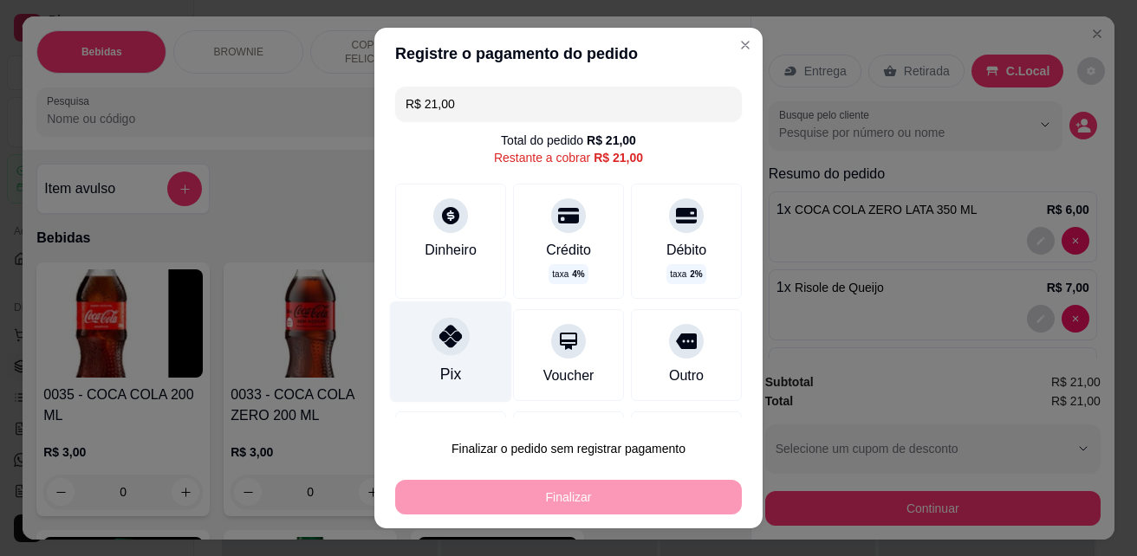
click at [447, 327] on icon at bounding box center [450, 336] width 23 height 23
type input "R$ 0,00"
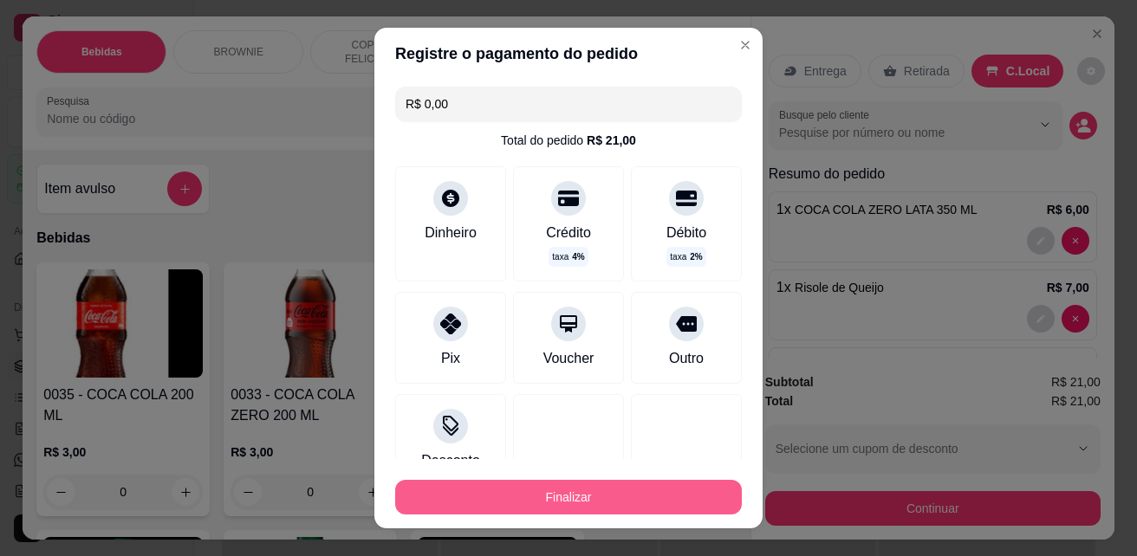
click at [631, 504] on button "Finalizar" at bounding box center [568, 497] width 347 height 35
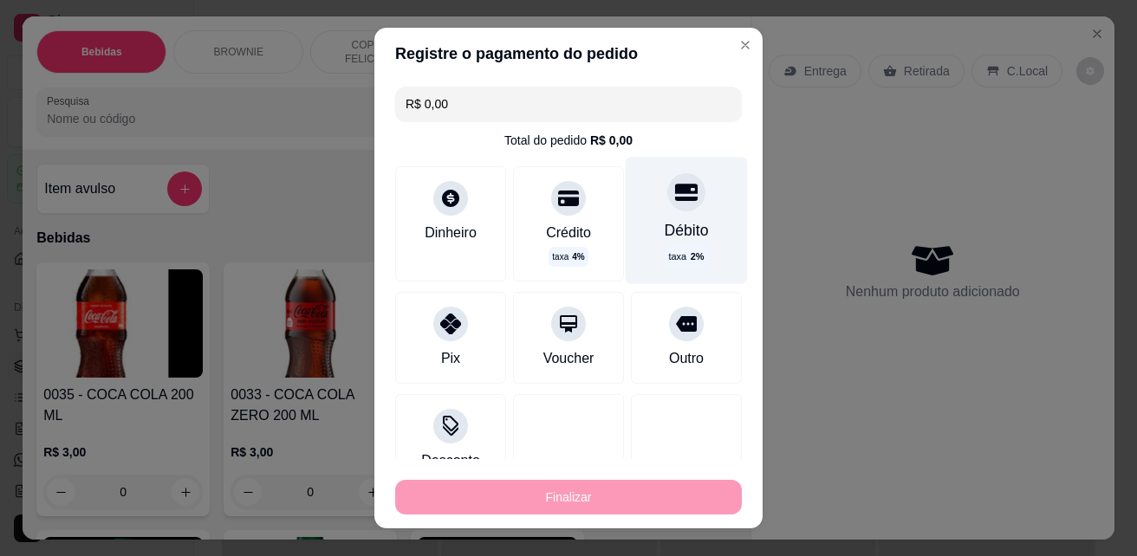
type input "0"
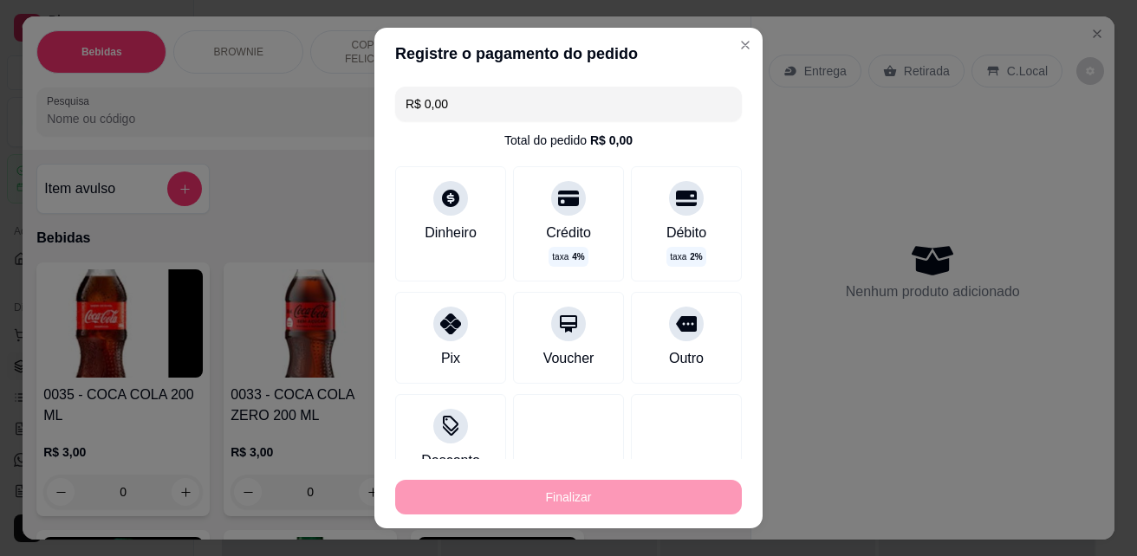
type input "-R$ 21,00"
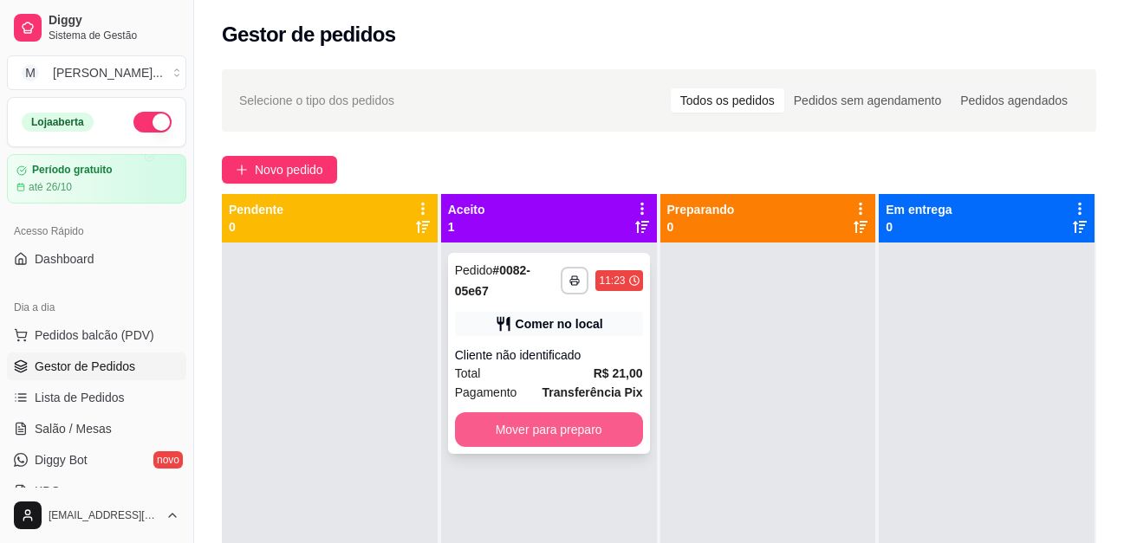
click at [597, 438] on button "Mover para preparo" at bounding box center [549, 430] width 188 height 35
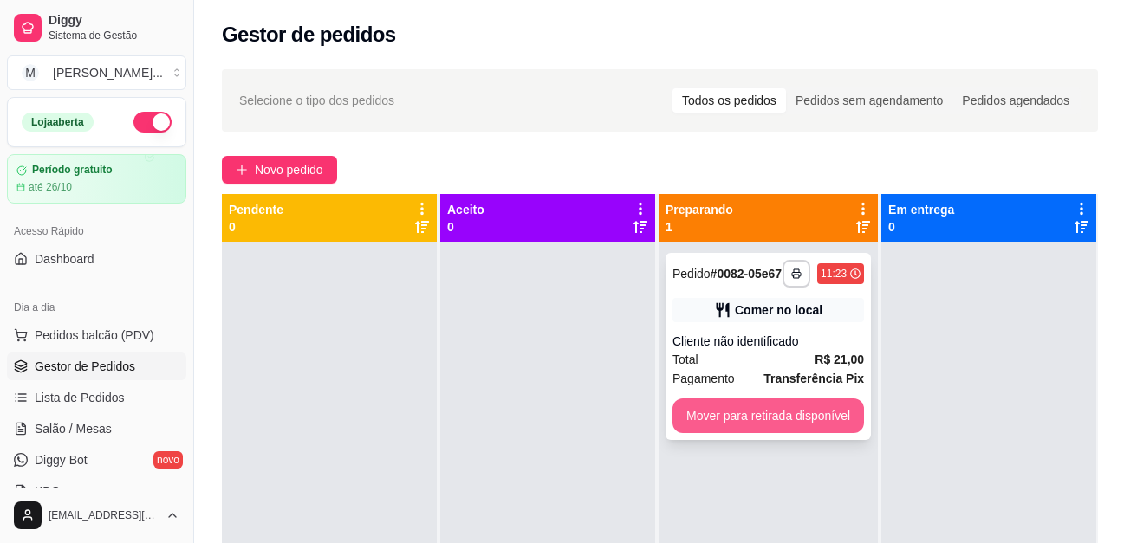
click at [806, 433] on button "Mover para retirada disponível" at bounding box center [768, 416] width 192 height 35
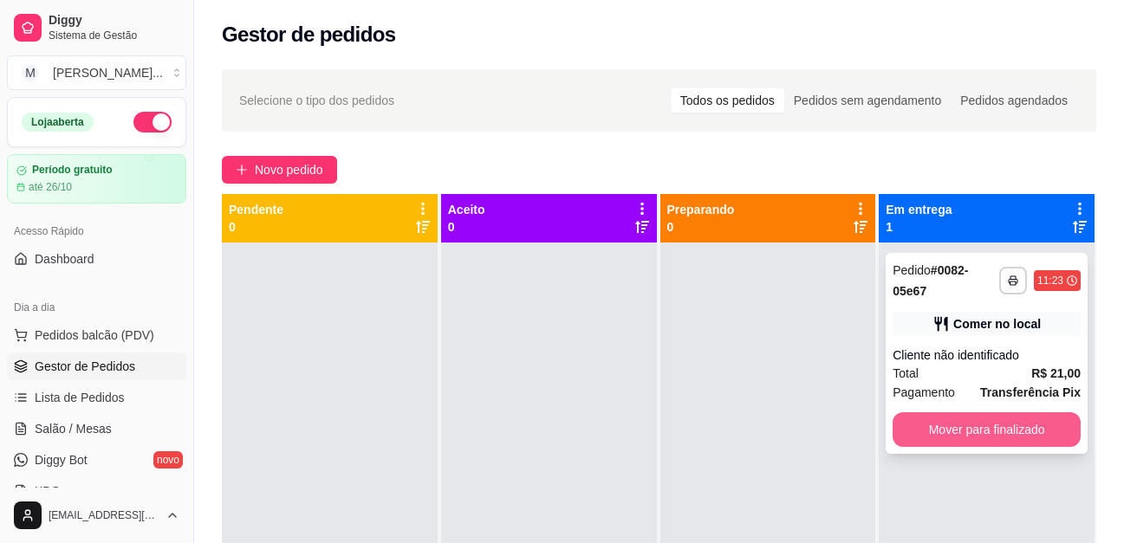
click at [984, 421] on button "Mover para finalizado" at bounding box center [987, 430] width 188 height 35
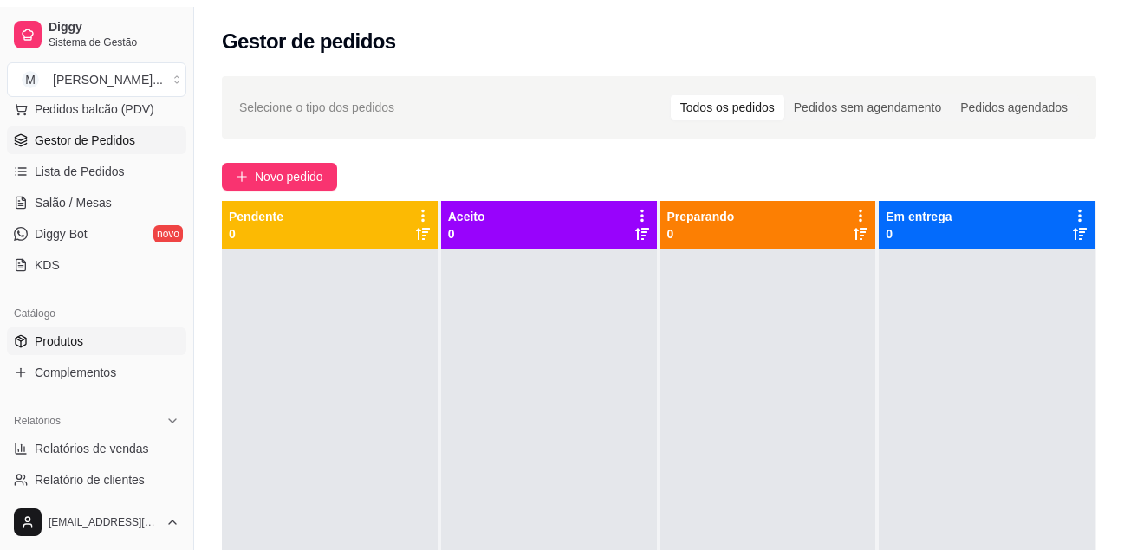
scroll to position [260, 0]
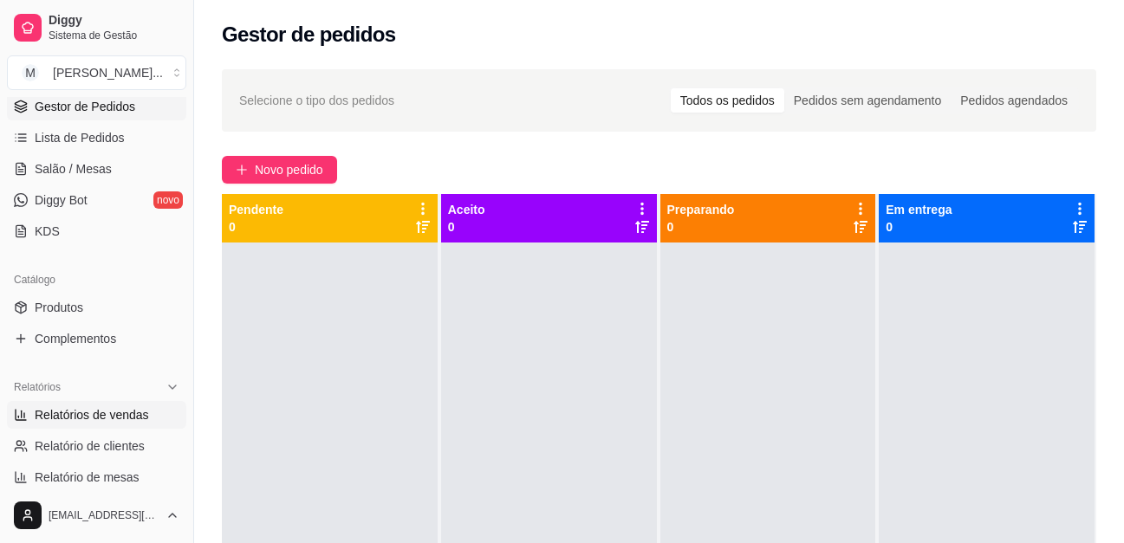
click at [96, 412] on span "Relatórios de vendas" at bounding box center [92, 414] width 114 height 17
select select "ALL"
select select "0"
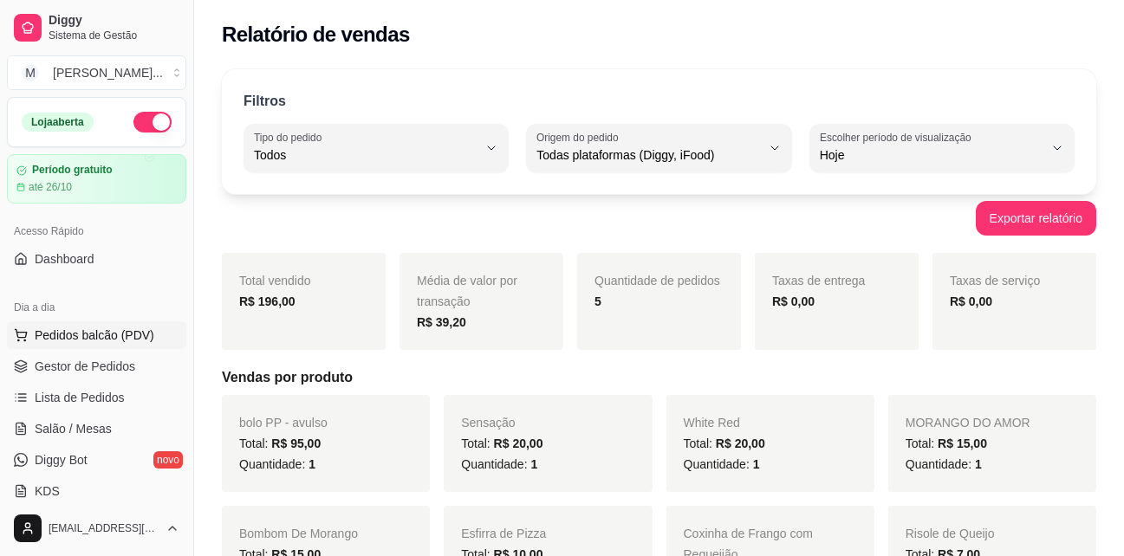
click at [99, 336] on span "Pedidos balcão (PDV)" at bounding box center [95, 335] width 120 height 17
